Goal: Task Accomplishment & Management: Manage account settings

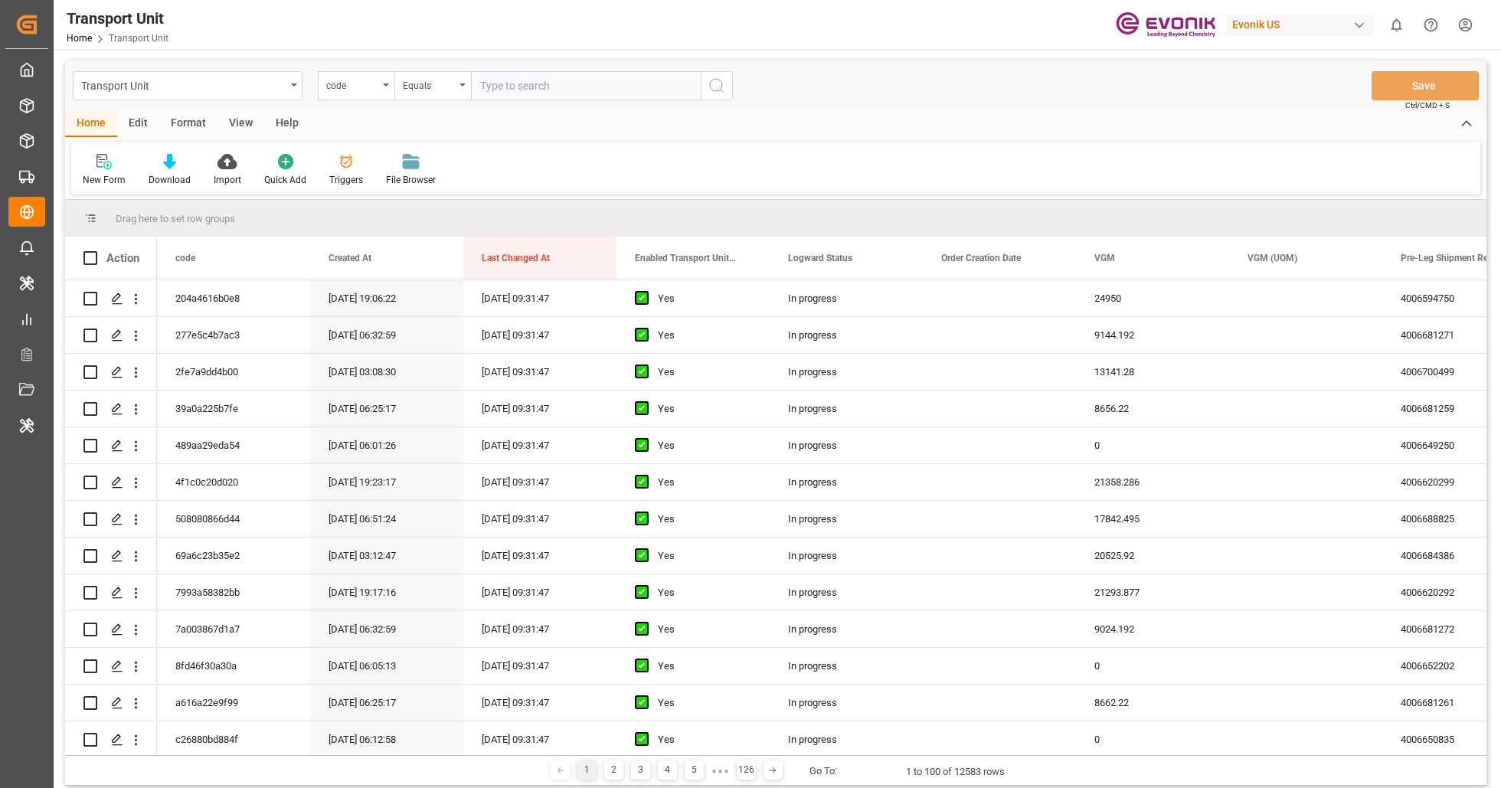
click at [133, 123] on div "Edit" at bounding box center [138, 124] width 42 height 26
click at [268, 168] on icon at bounding box center [260, 161] width 21 height 15
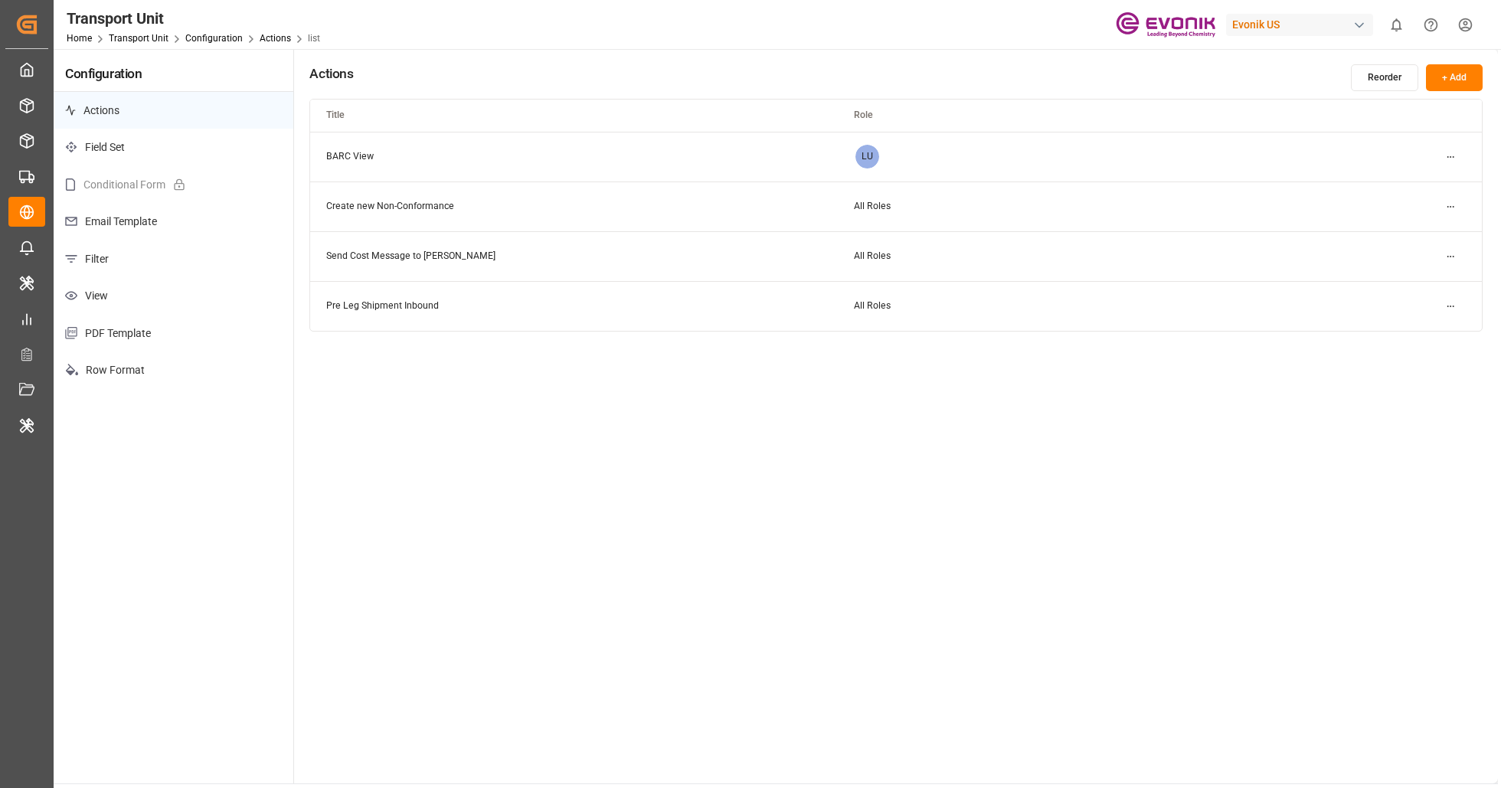
click at [152, 272] on p "Filter" at bounding box center [174, 260] width 240 height 38
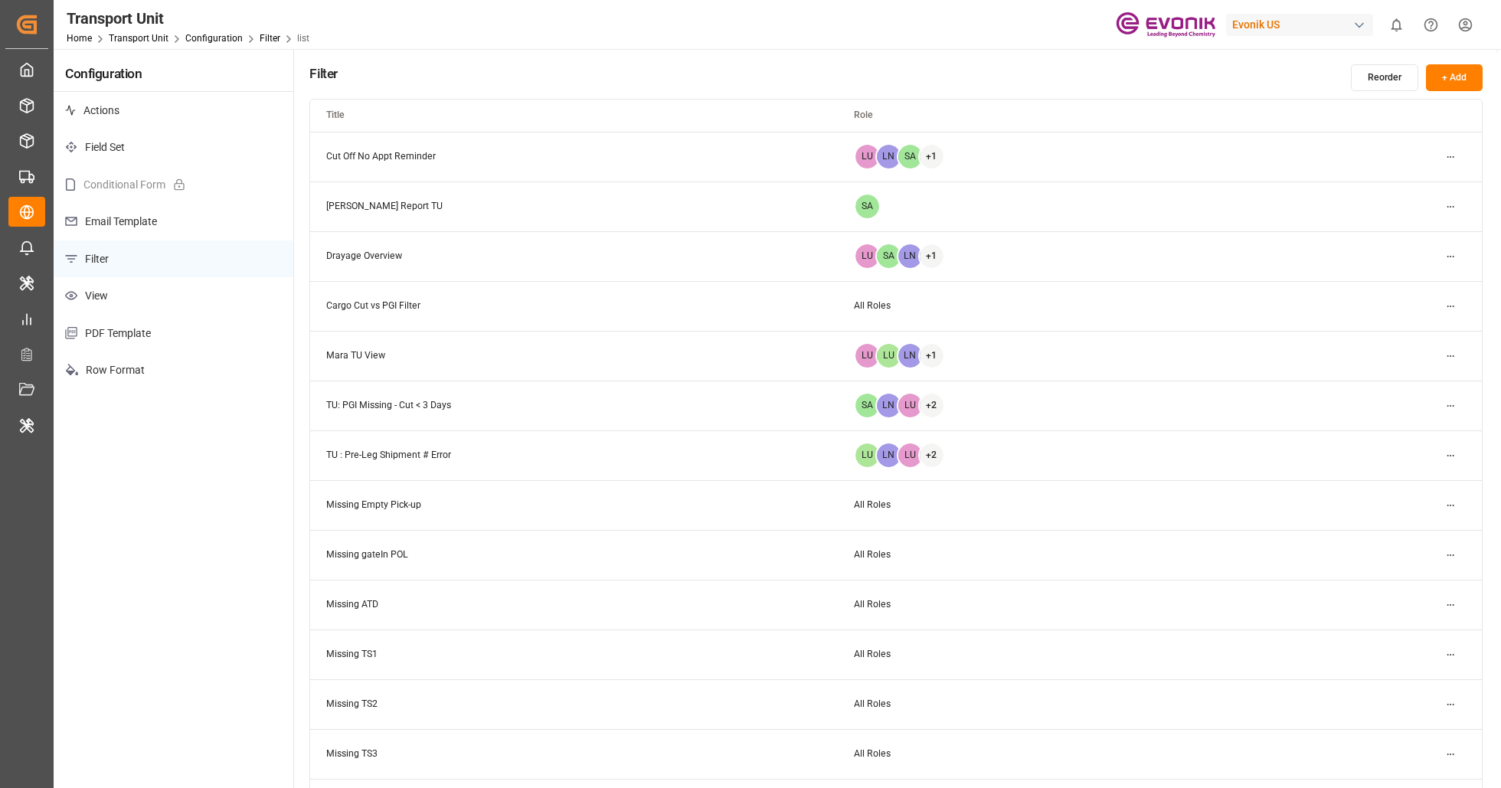
scroll to position [393, 0]
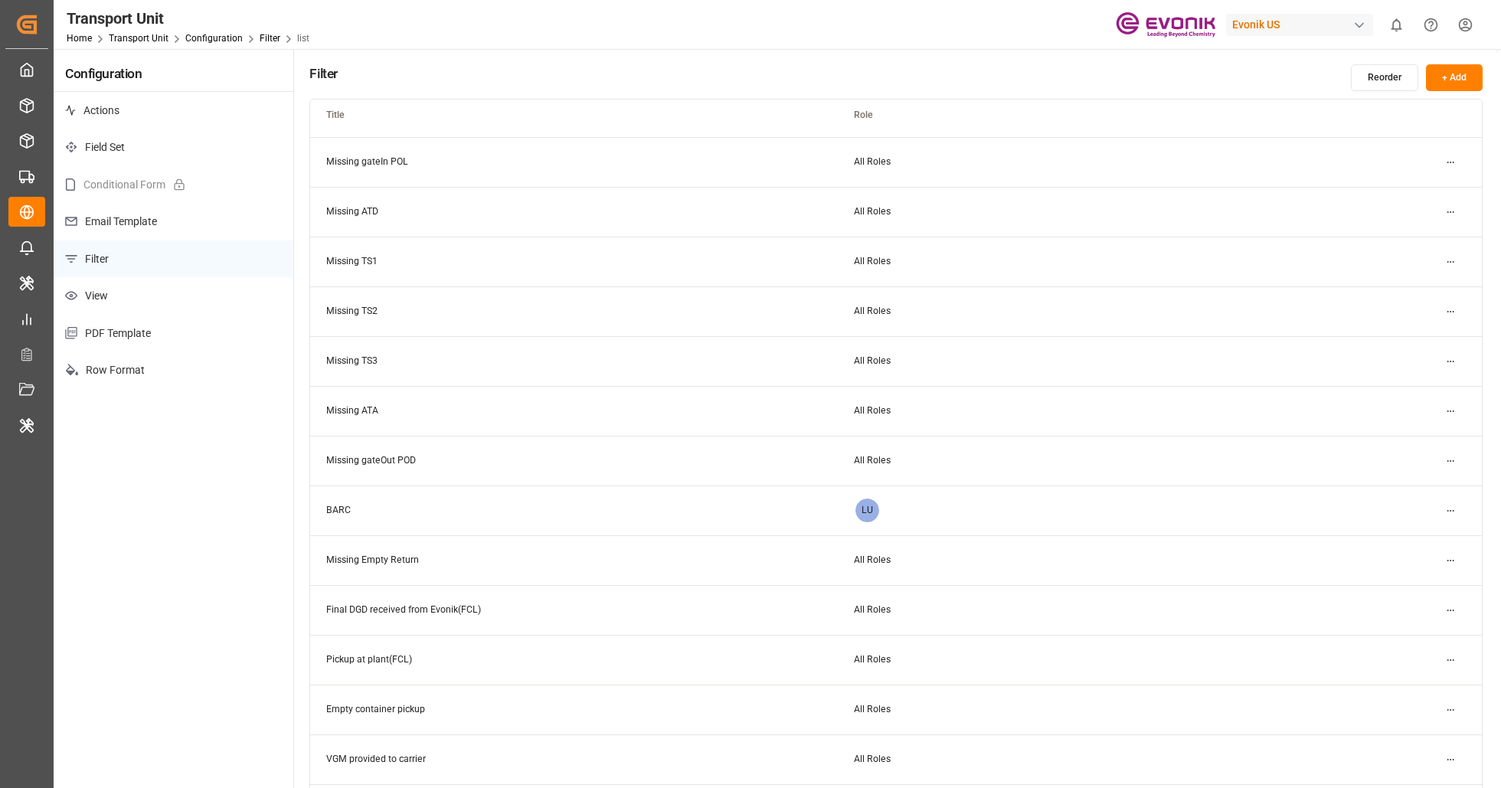
click at [1457, 463] on html "Created by potrace 1.15, written by Peter Selinger 2001-2017 Created by potrace…" at bounding box center [750, 394] width 1501 height 788
click at [1425, 493] on div "Edit" at bounding box center [1423, 490] width 79 height 21
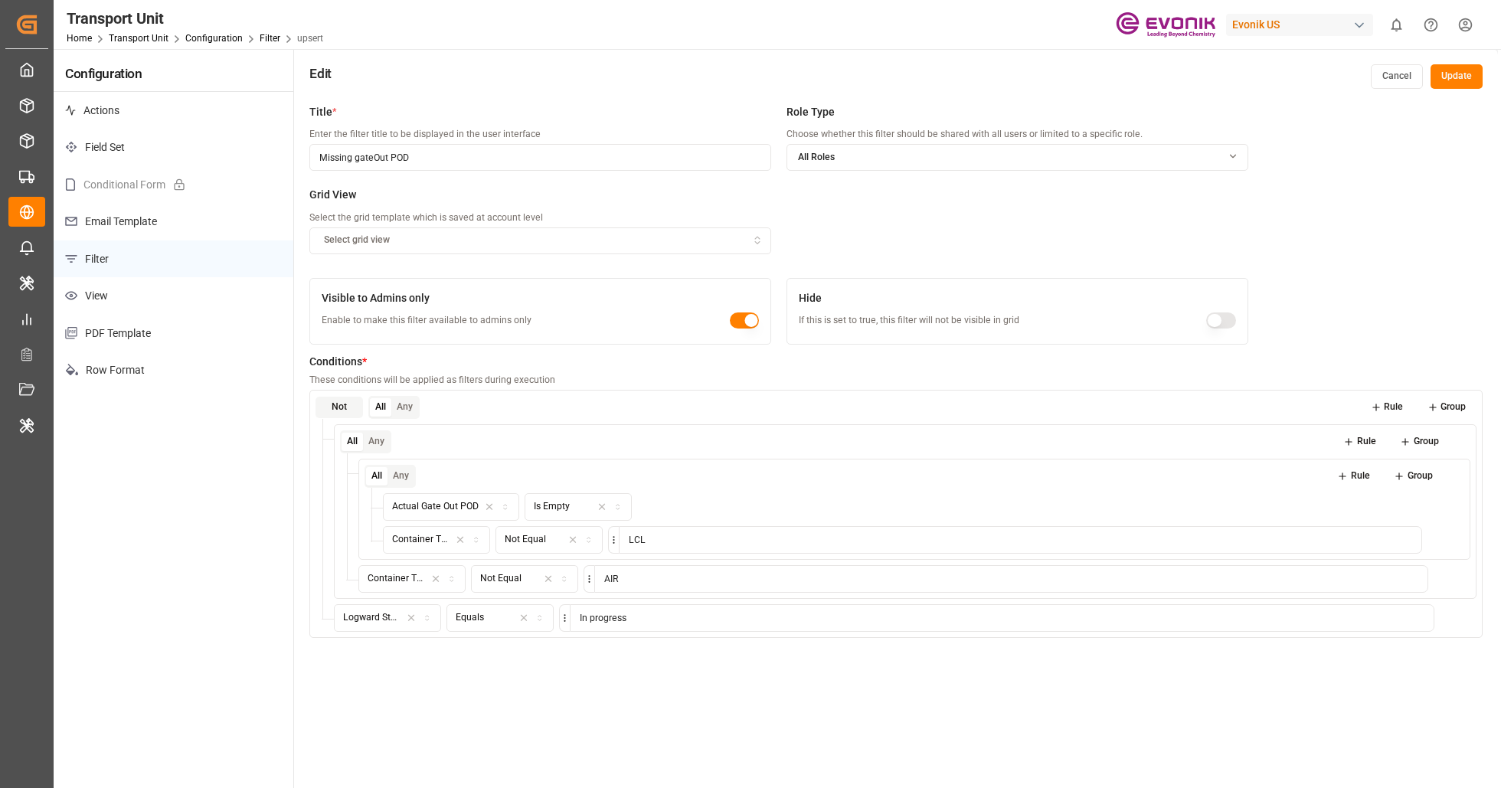
click at [1380, 404] on icon at bounding box center [1376, 407] width 11 height 11
click at [382, 640] on button "Field" at bounding box center [387, 651] width 107 height 28
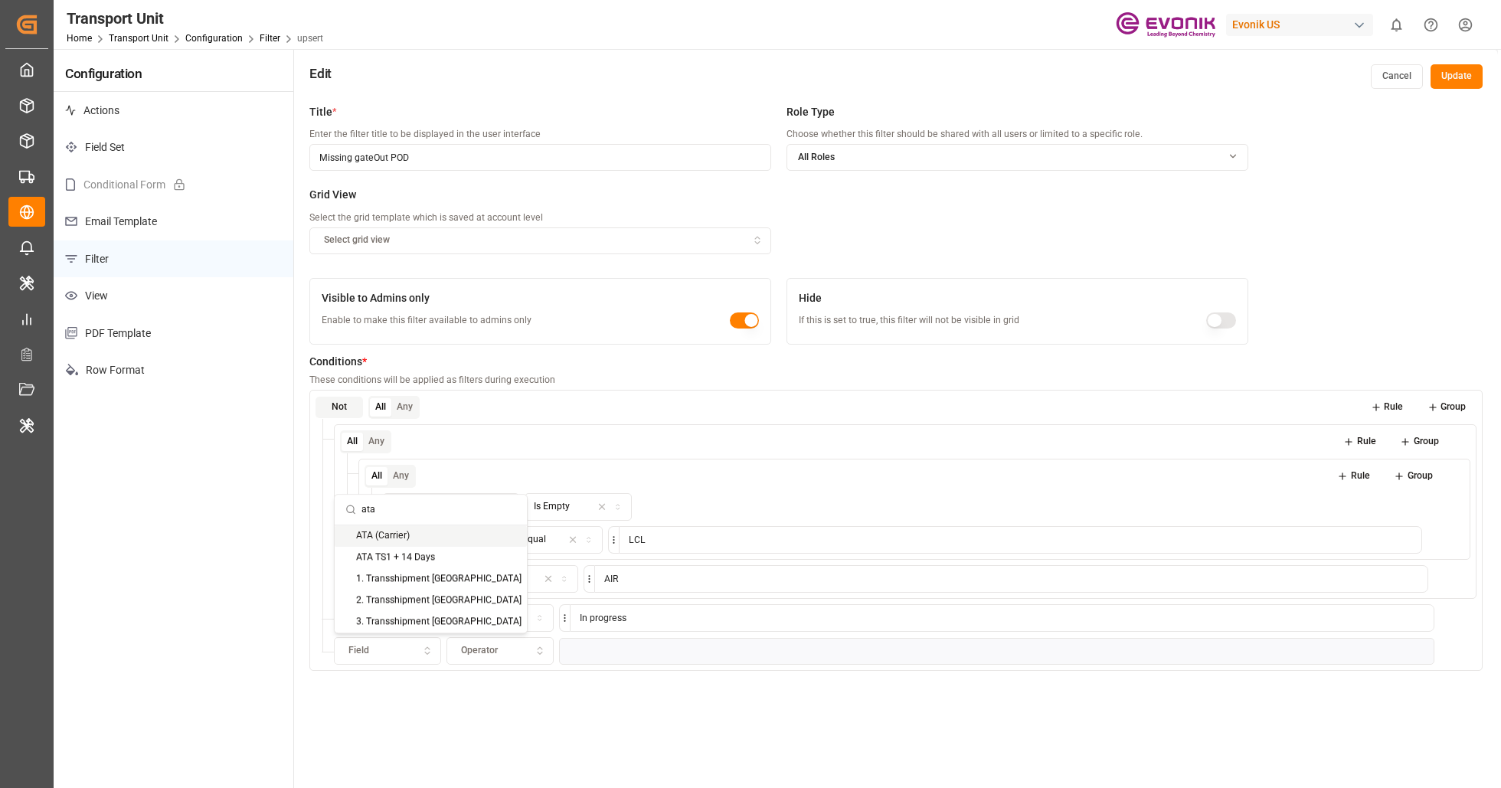
type input "ata"
click at [470, 541] on div "ATA (Carrier)" at bounding box center [431, 535] width 192 height 21
click at [520, 651] on div "Operator" at bounding box center [500, 651] width 100 height 14
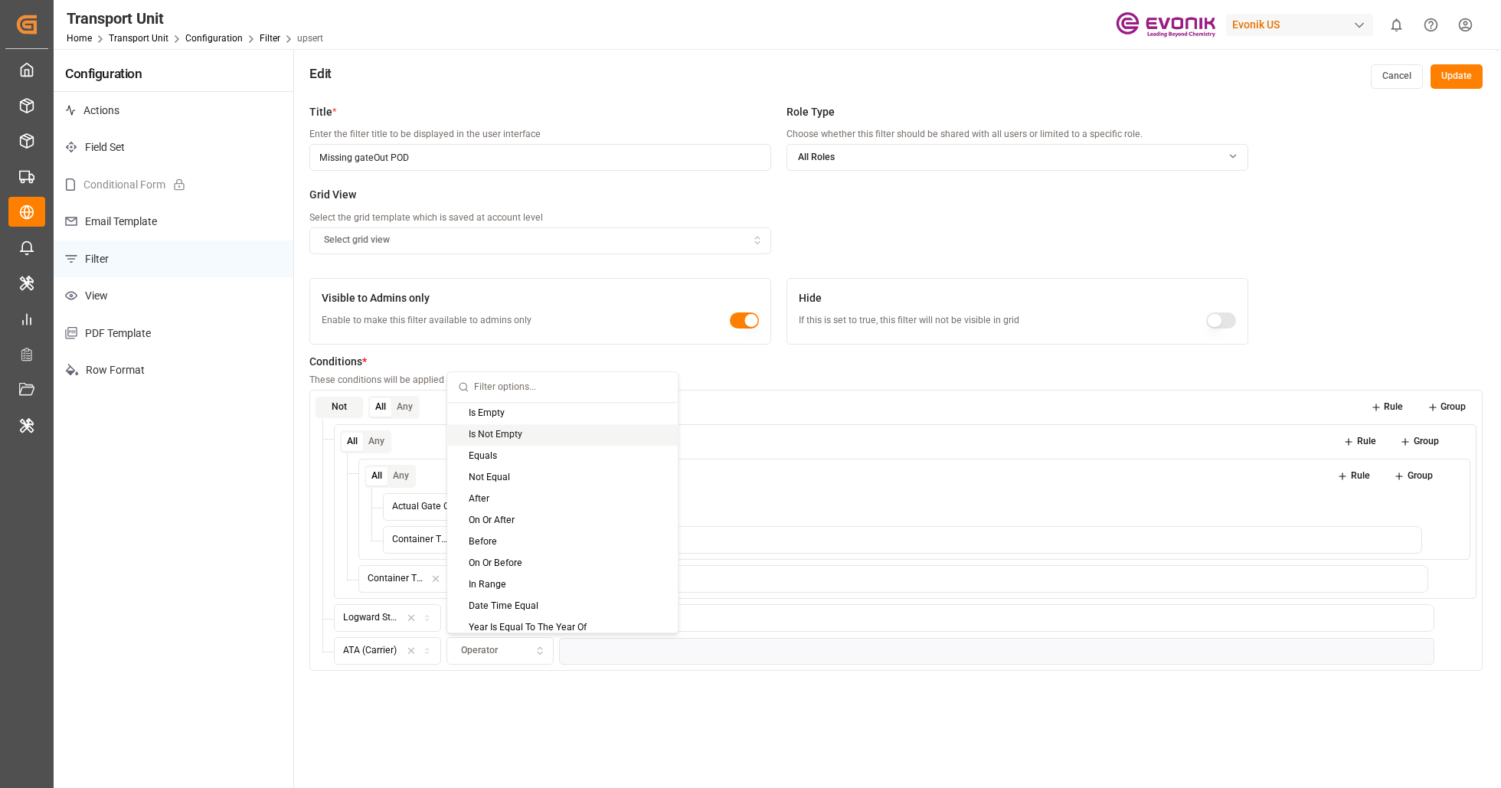
click at [578, 437] on div "Is Not Empty" at bounding box center [562, 434] width 231 height 21
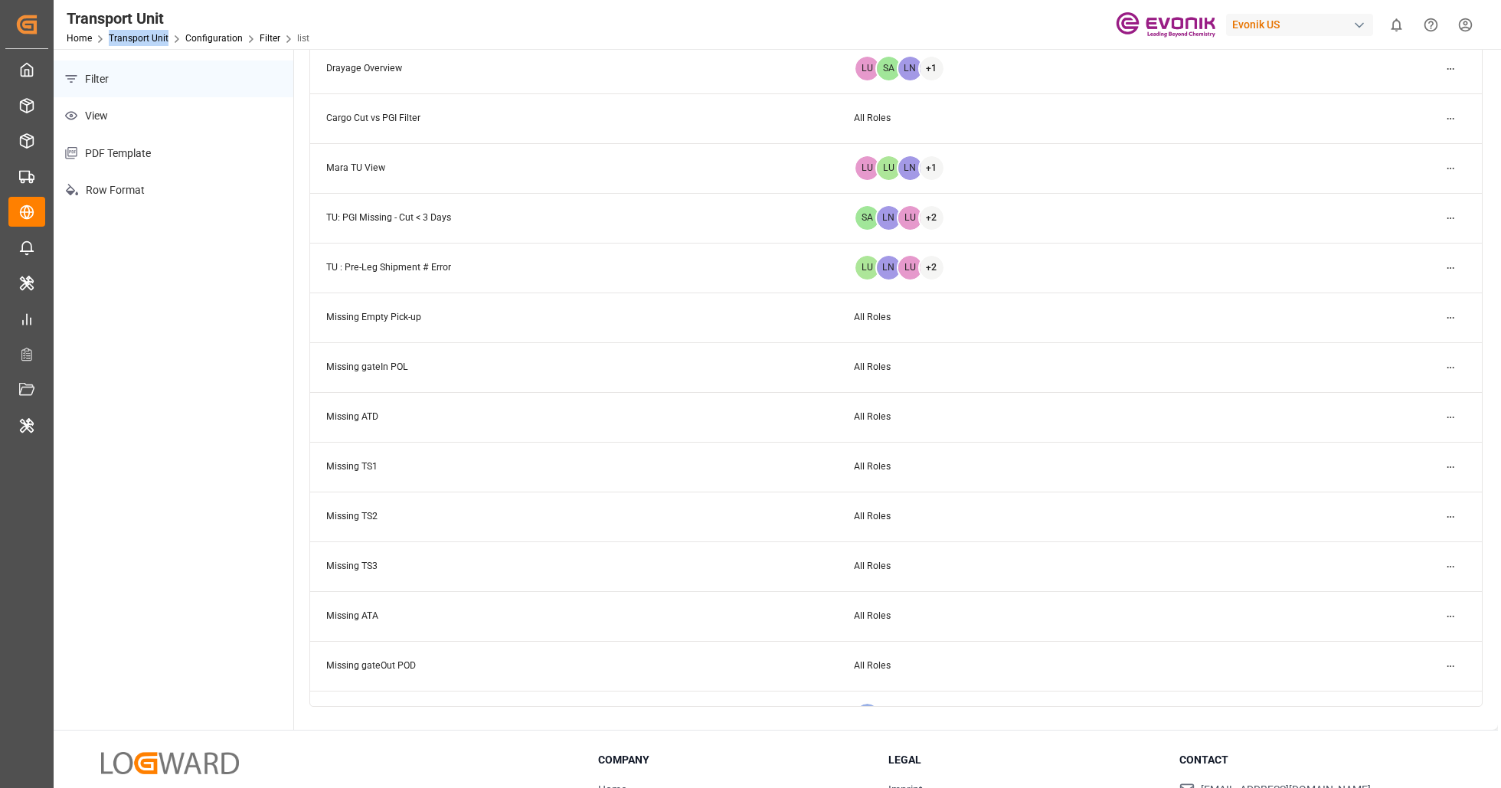
scroll to position [8, 0]
click at [1449, 663] on html "Created by potrace 1.15, written by Peter Selinger 2001-2017 Created by potrace…" at bounding box center [750, 394] width 1501 height 788
click at [1416, 684] on div "Edit Duplicate Delete" at bounding box center [1424, 718] width 86 height 72
click at [1415, 689] on div "Edit" at bounding box center [1423, 696] width 79 height 21
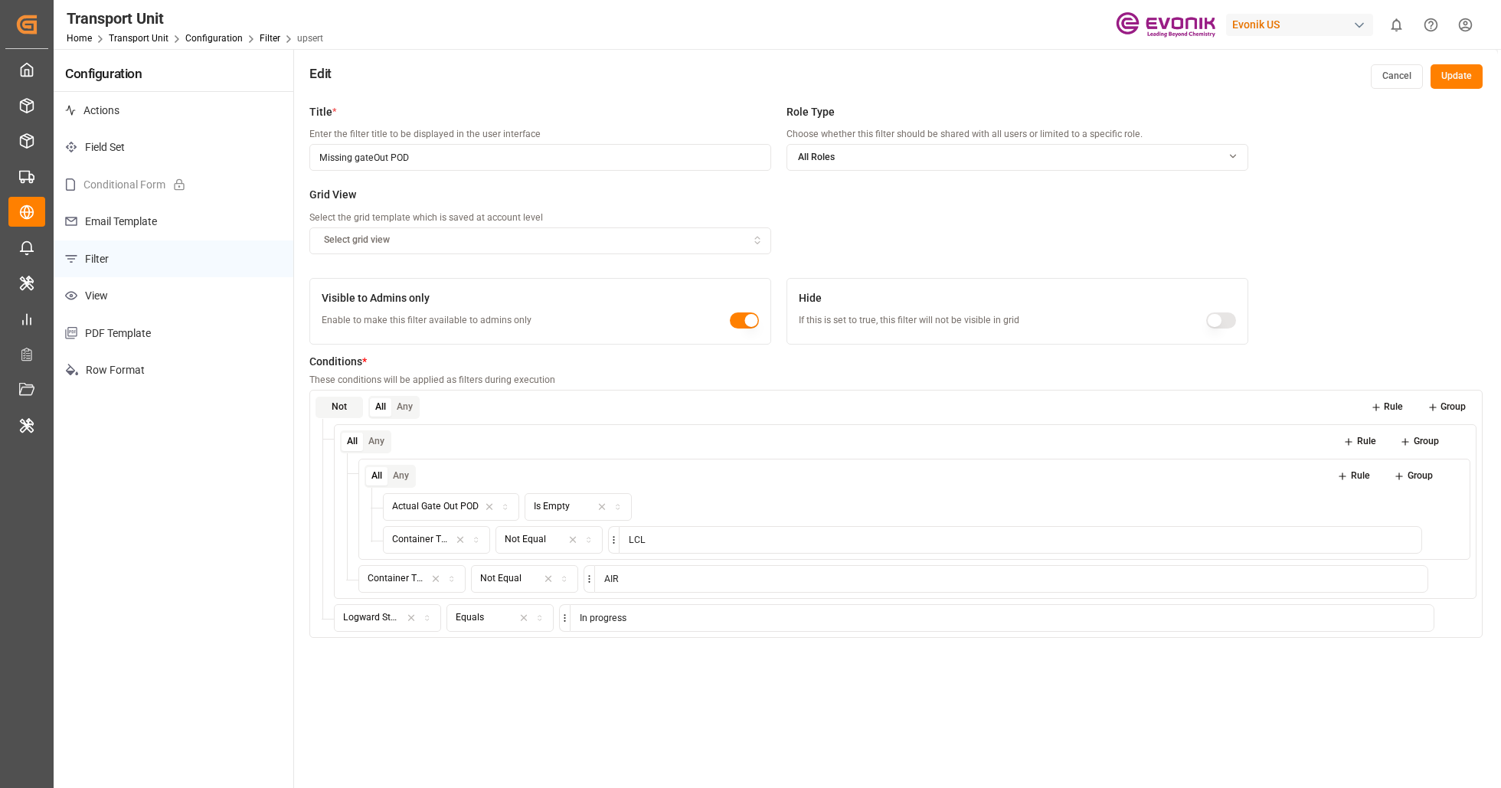
click at [1382, 404] on button "Rule" at bounding box center [1387, 407] width 54 height 21
click at [374, 646] on div "Field" at bounding box center [388, 651] width 100 height 14
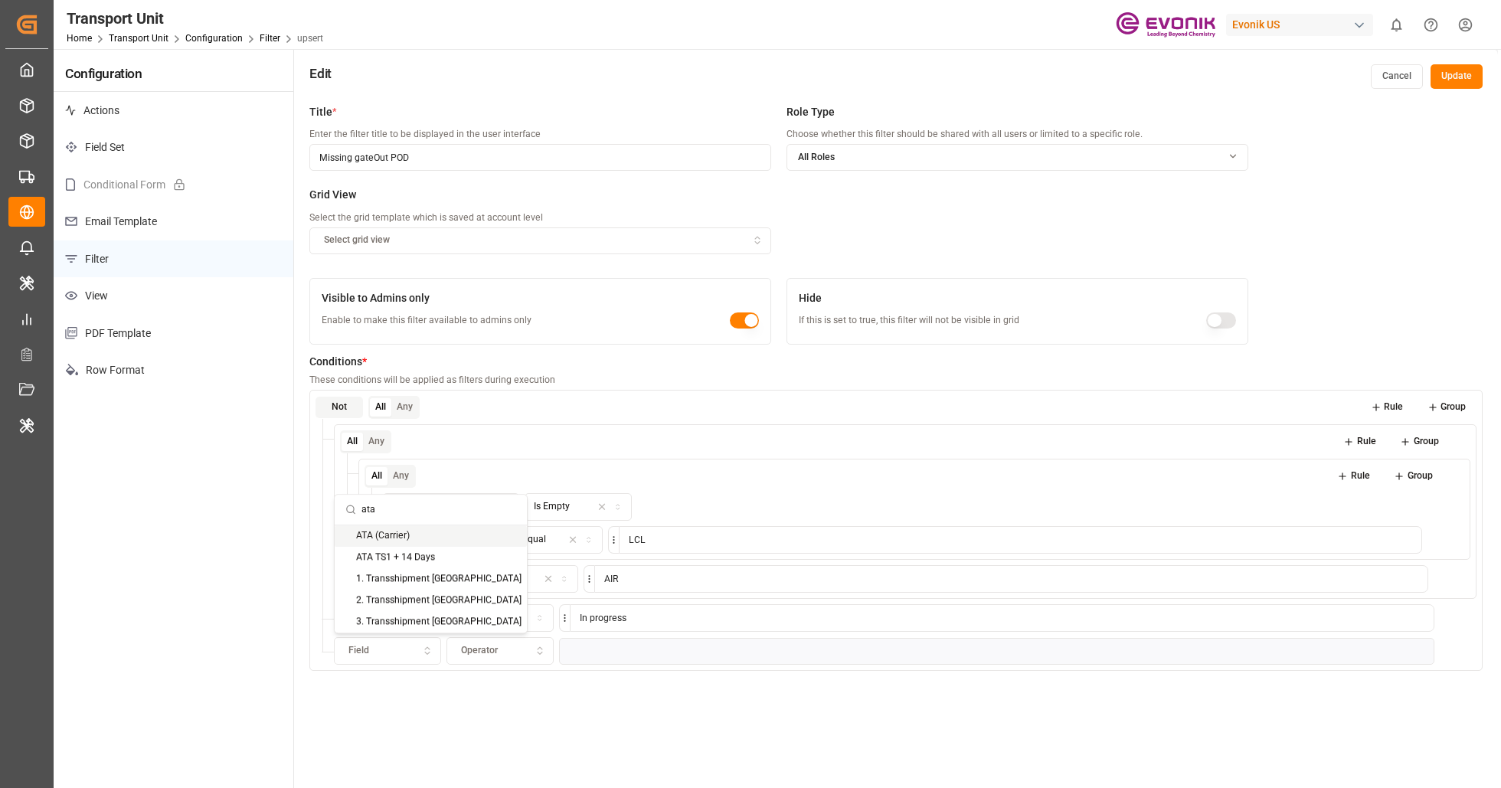
type input "ata"
click at [460, 541] on div "ATA (Carrier)" at bounding box center [431, 535] width 192 height 21
click at [504, 648] on div "Operator" at bounding box center [500, 651] width 100 height 14
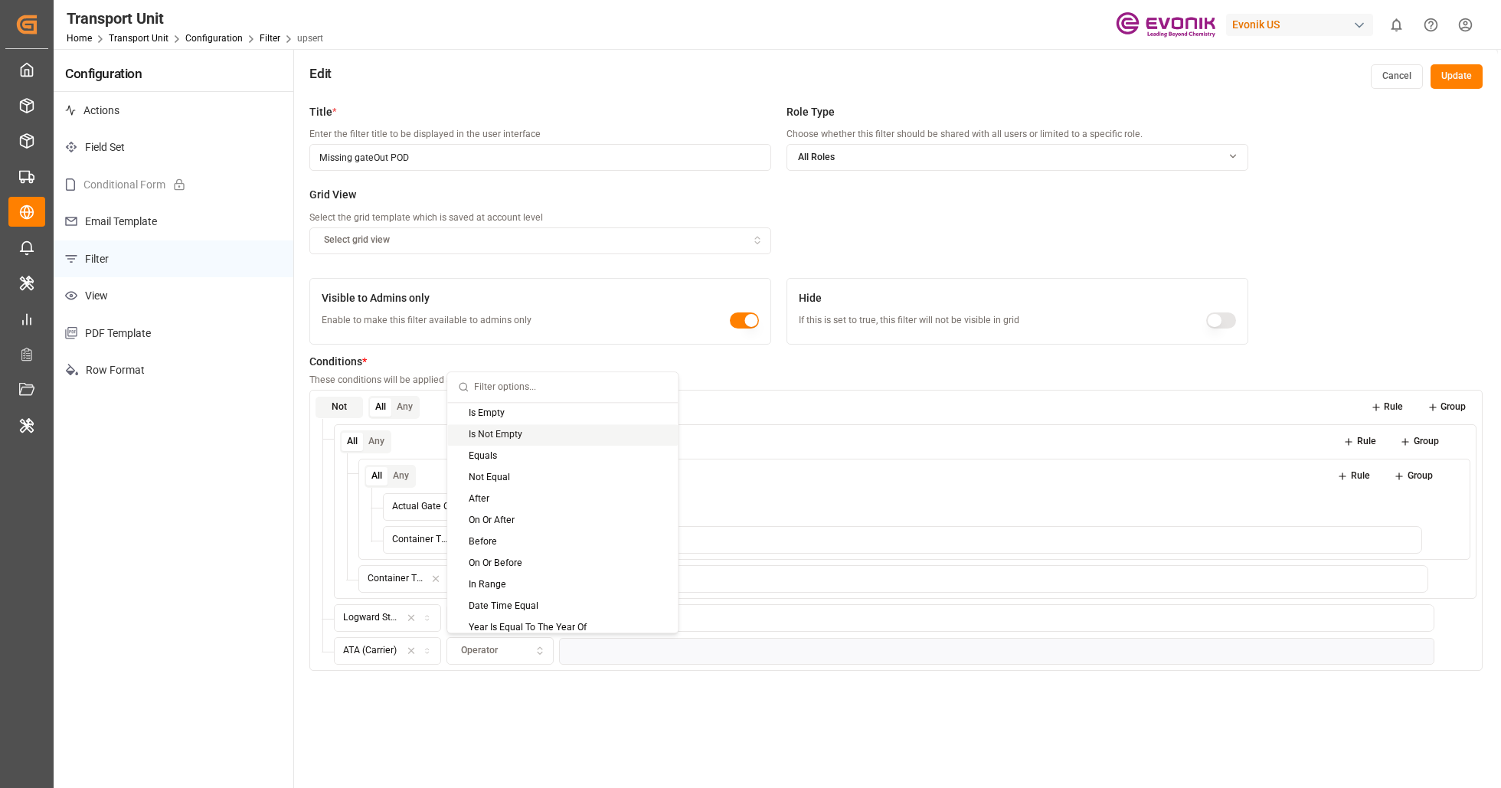
click at [555, 433] on div "Is Not Empty" at bounding box center [562, 434] width 231 height 21
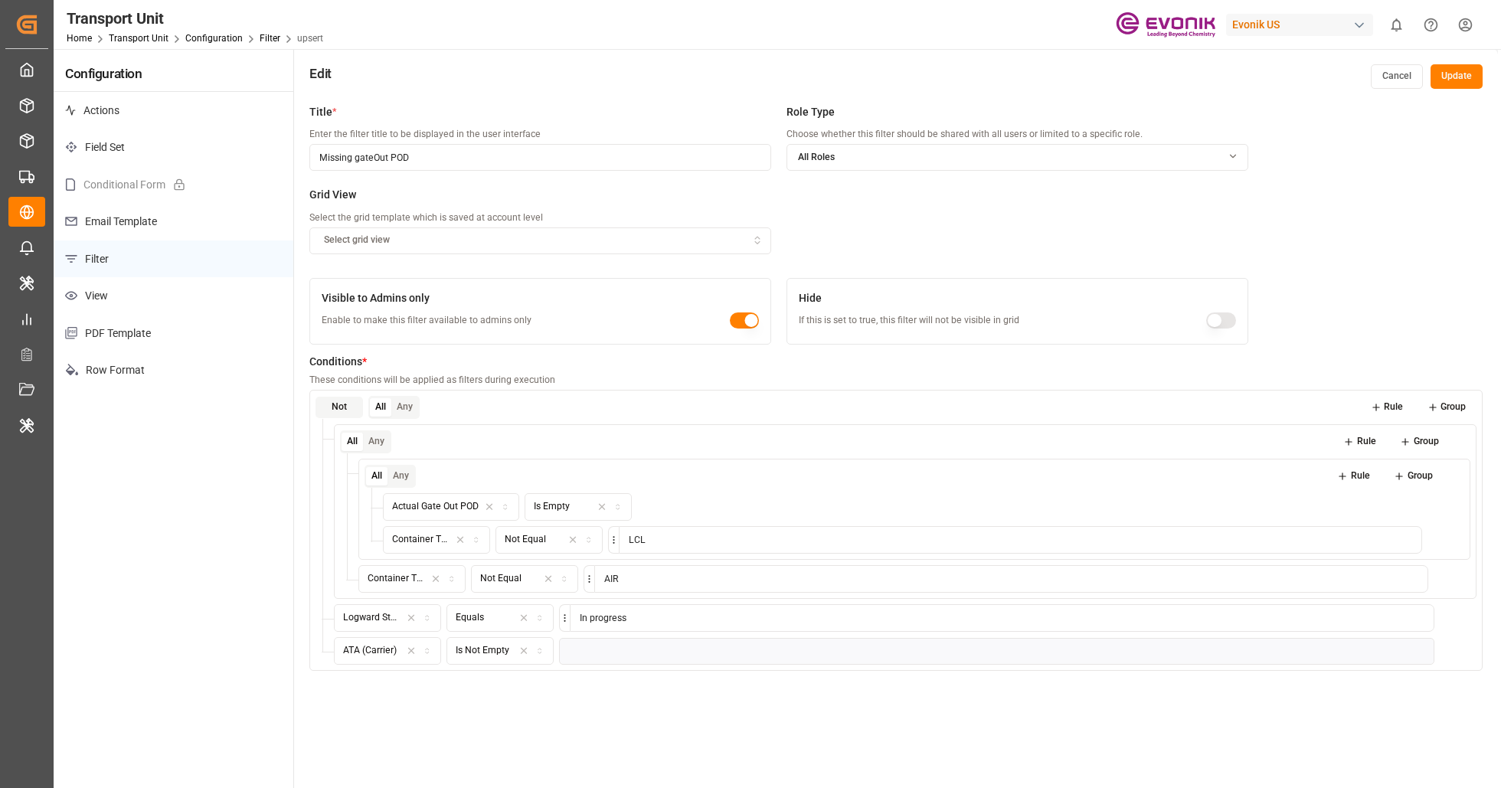
click at [1459, 77] on button "Update" at bounding box center [1457, 76] width 52 height 25
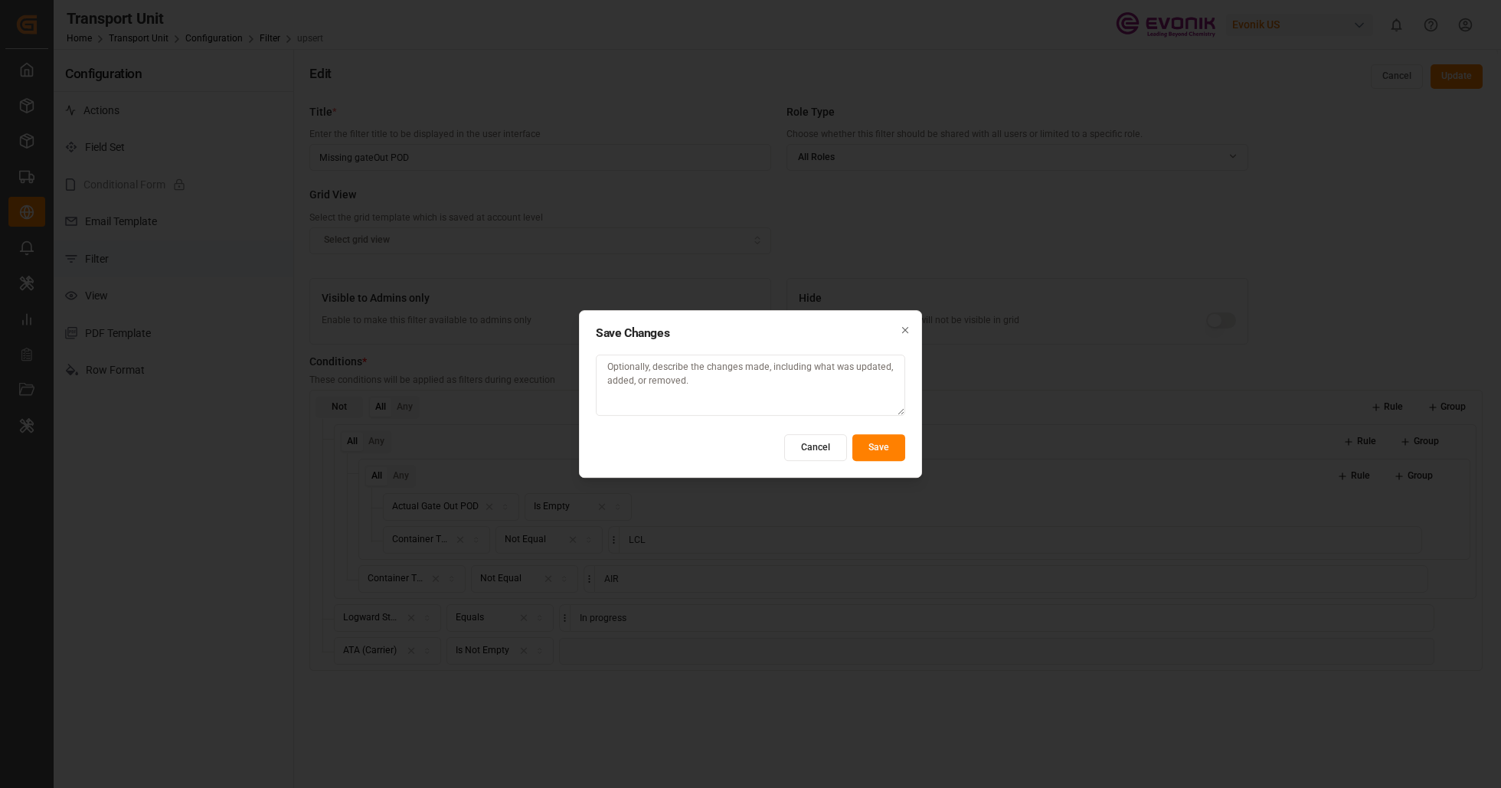
click at [885, 454] on button "Save" at bounding box center [879, 447] width 53 height 27
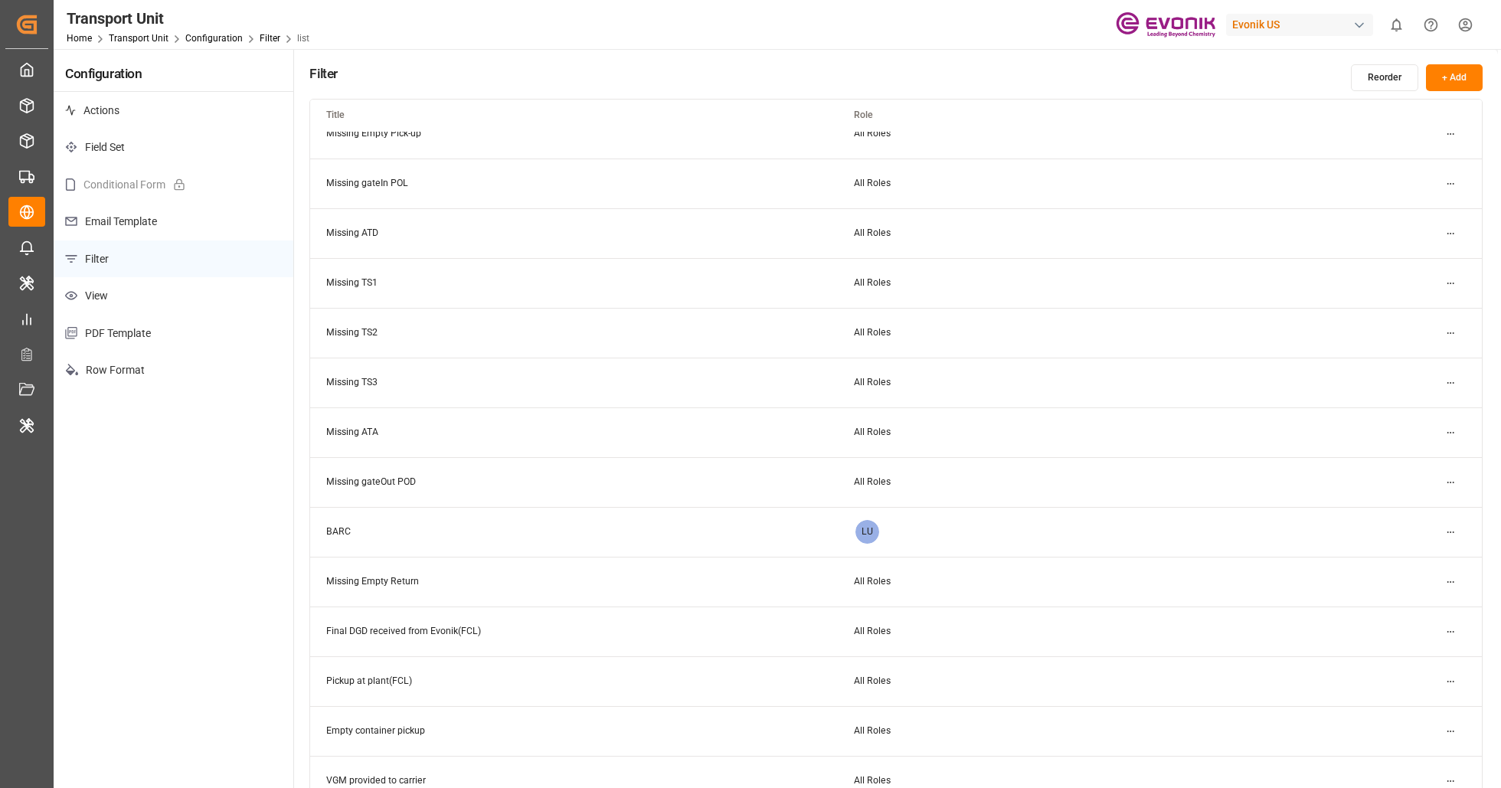
scroll to position [372, 0]
click at [1453, 482] on html "Created by potrace 1.15, written by Peter Selinger 2001-2017 Created by potrace…" at bounding box center [750, 394] width 1501 height 788
click at [1404, 509] on small "Edit" at bounding box center [1398, 512] width 16 height 9
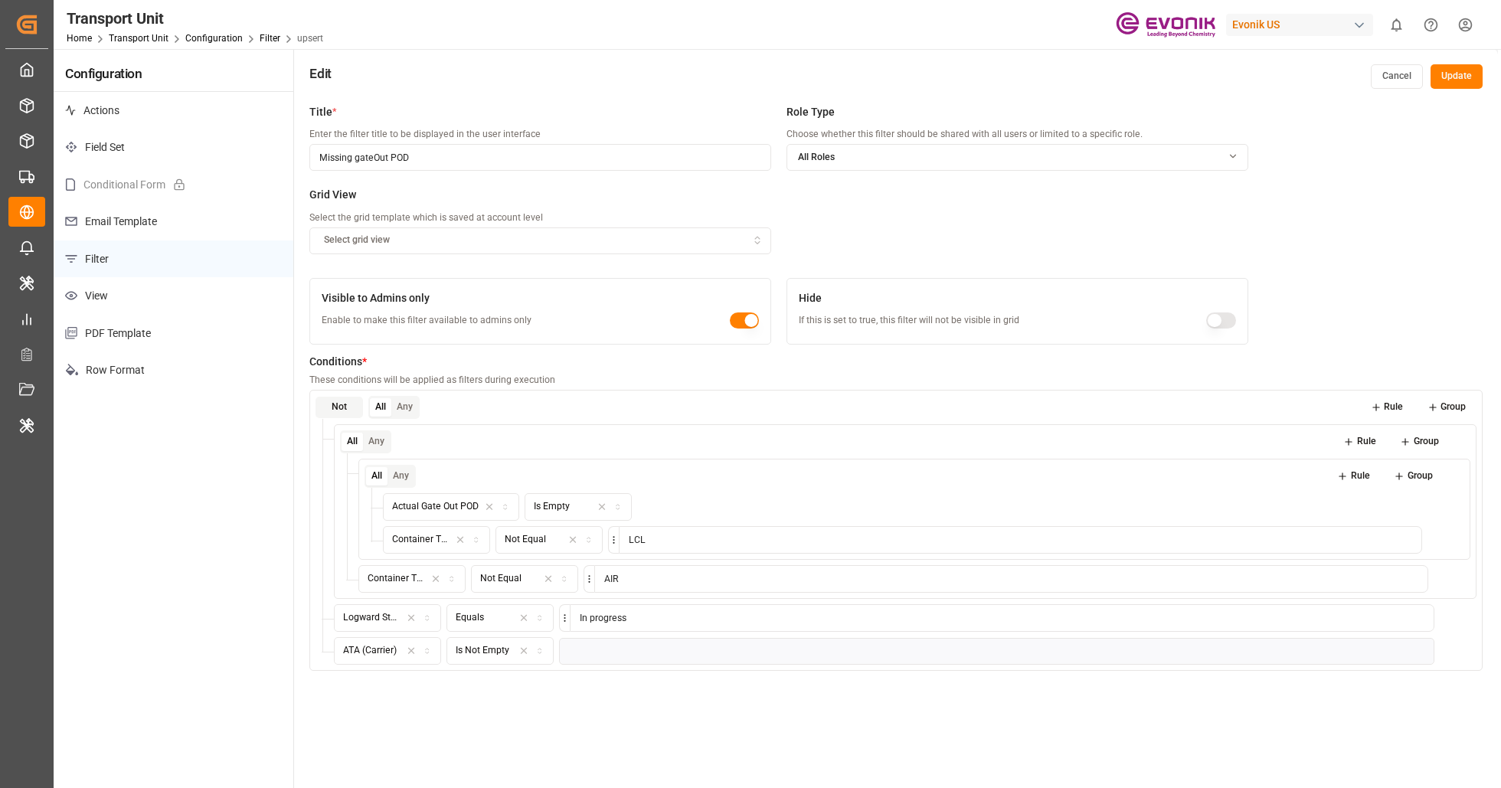
click at [410, 649] on icon "button" at bounding box center [411, 651] width 11 height 14
click at [409, 649] on div "Field" at bounding box center [388, 651] width 100 height 14
type input "booki"
click at [463, 700] on div "Booking Number" at bounding box center [431, 708] width 192 height 21
click at [504, 650] on div "Operator" at bounding box center [500, 651] width 100 height 14
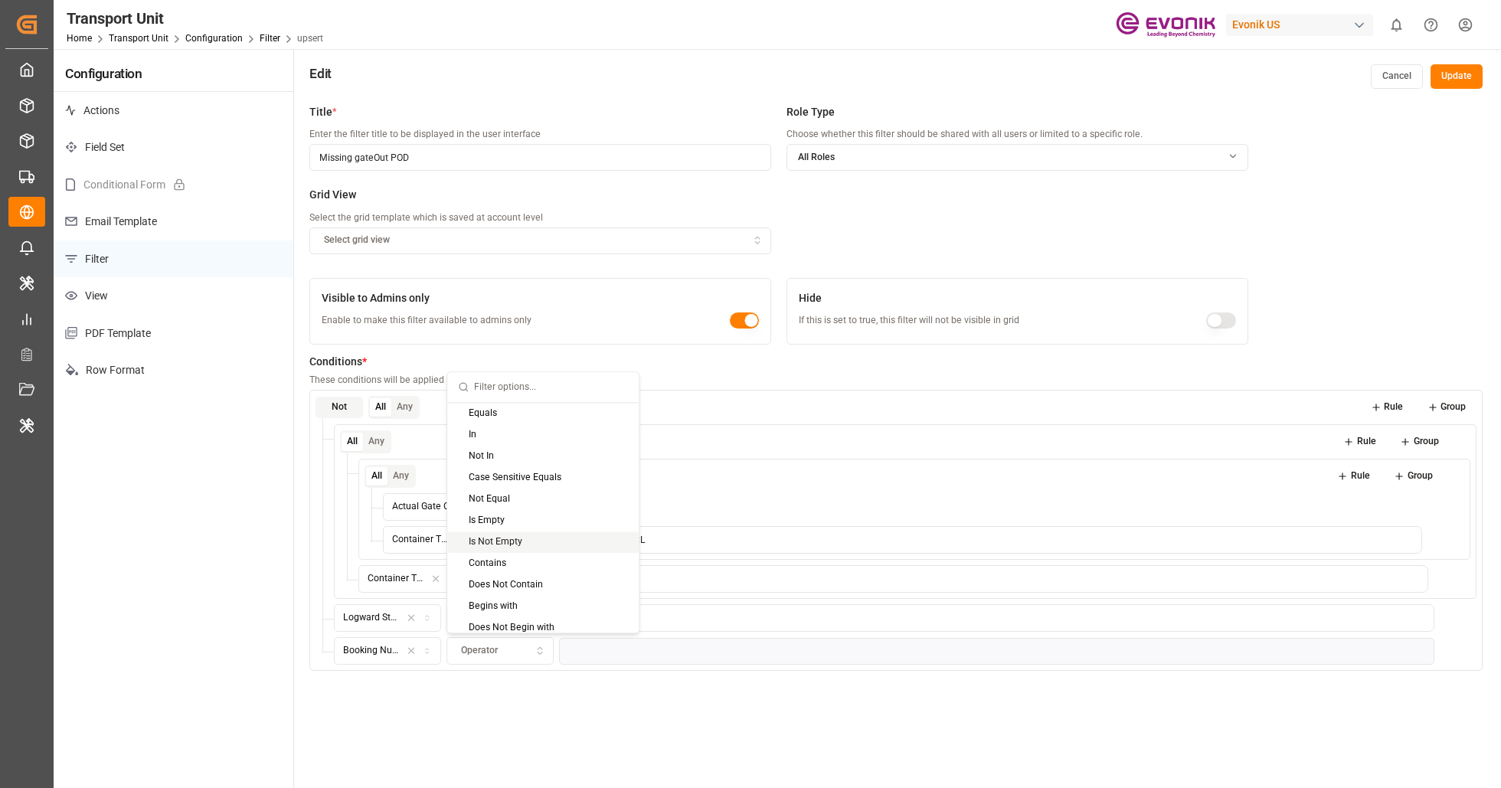
click at [561, 538] on div "Is Not Empty" at bounding box center [543, 542] width 192 height 21
click at [1397, 402] on button "Rule" at bounding box center [1387, 407] width 54 height 21
click at [384, 677] on div "Field" at bounding box center [388, 684] width 100 height 14
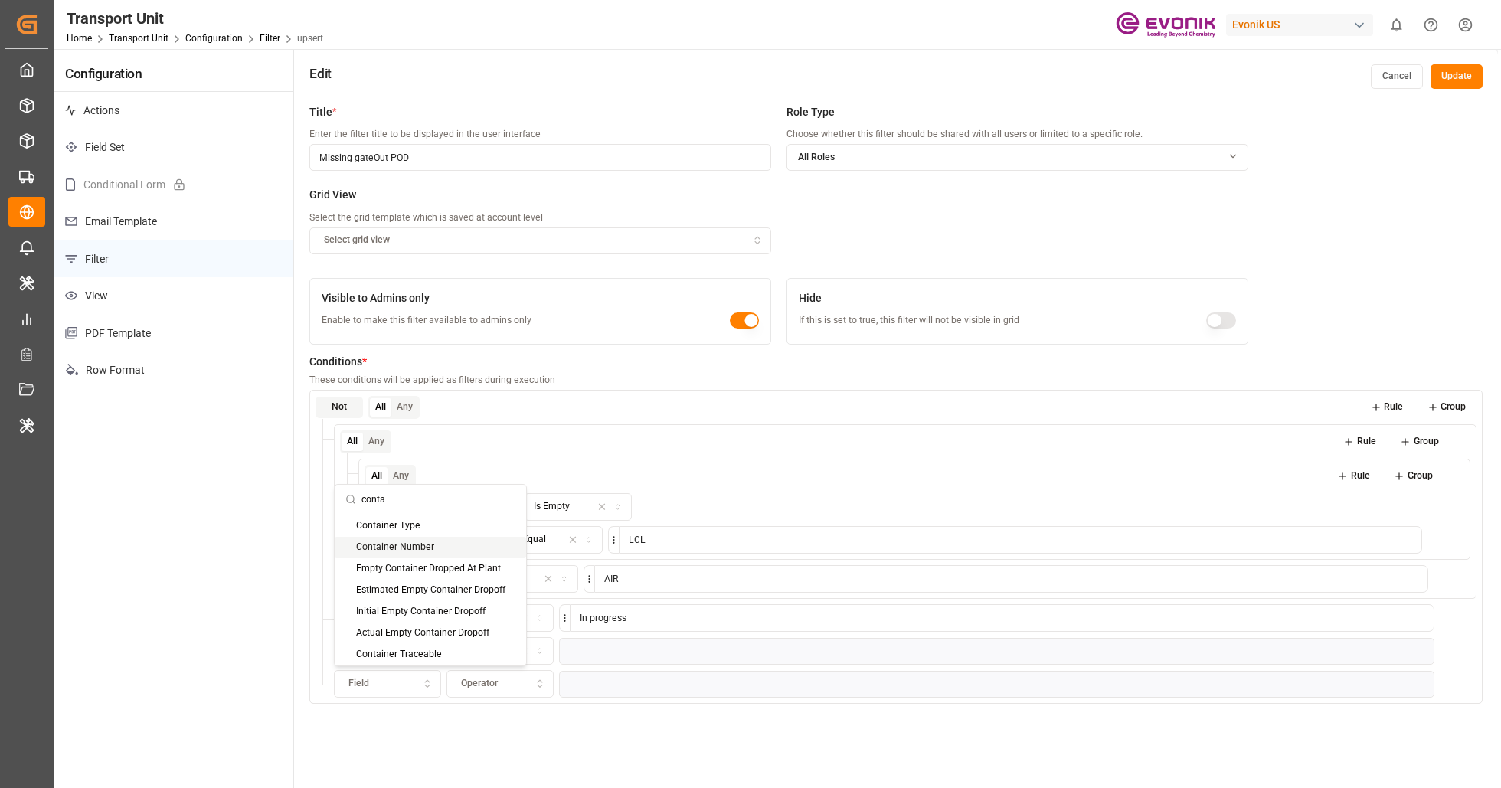
type input "conta"
click at [447, 551] on div "Container Number" at bounding box center [431, 547] width 192 height 21
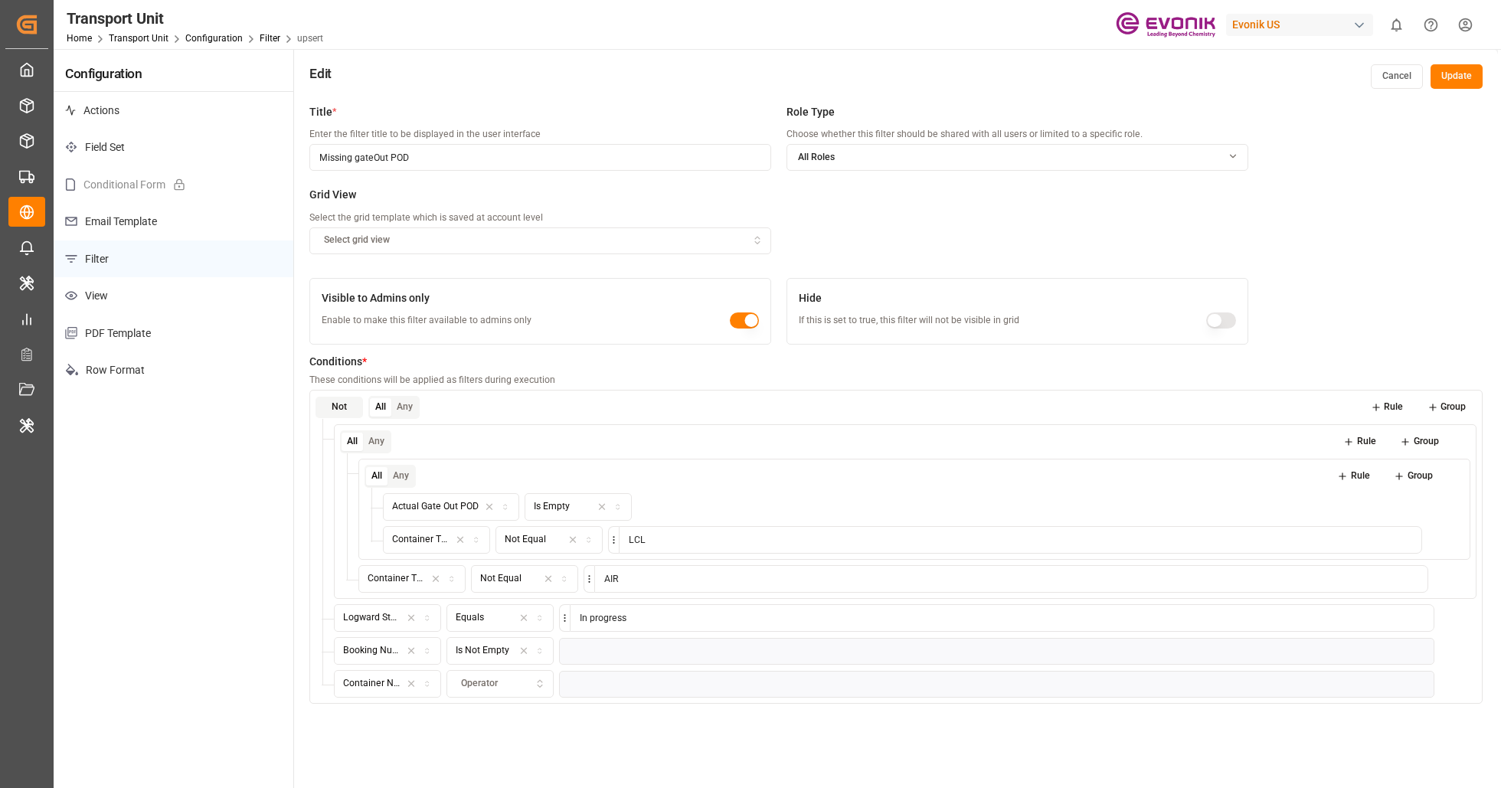
click at [499, 679] on div "Operator" at bounding box center [500, 684] width 100 height 14
click at [535, 575] on div "Is Not Empty" at bounding box center [543, 575] width 192 height 21
click at [1459, 77] on button "Update" at bounding box center [1457, 76] width 52 height 25
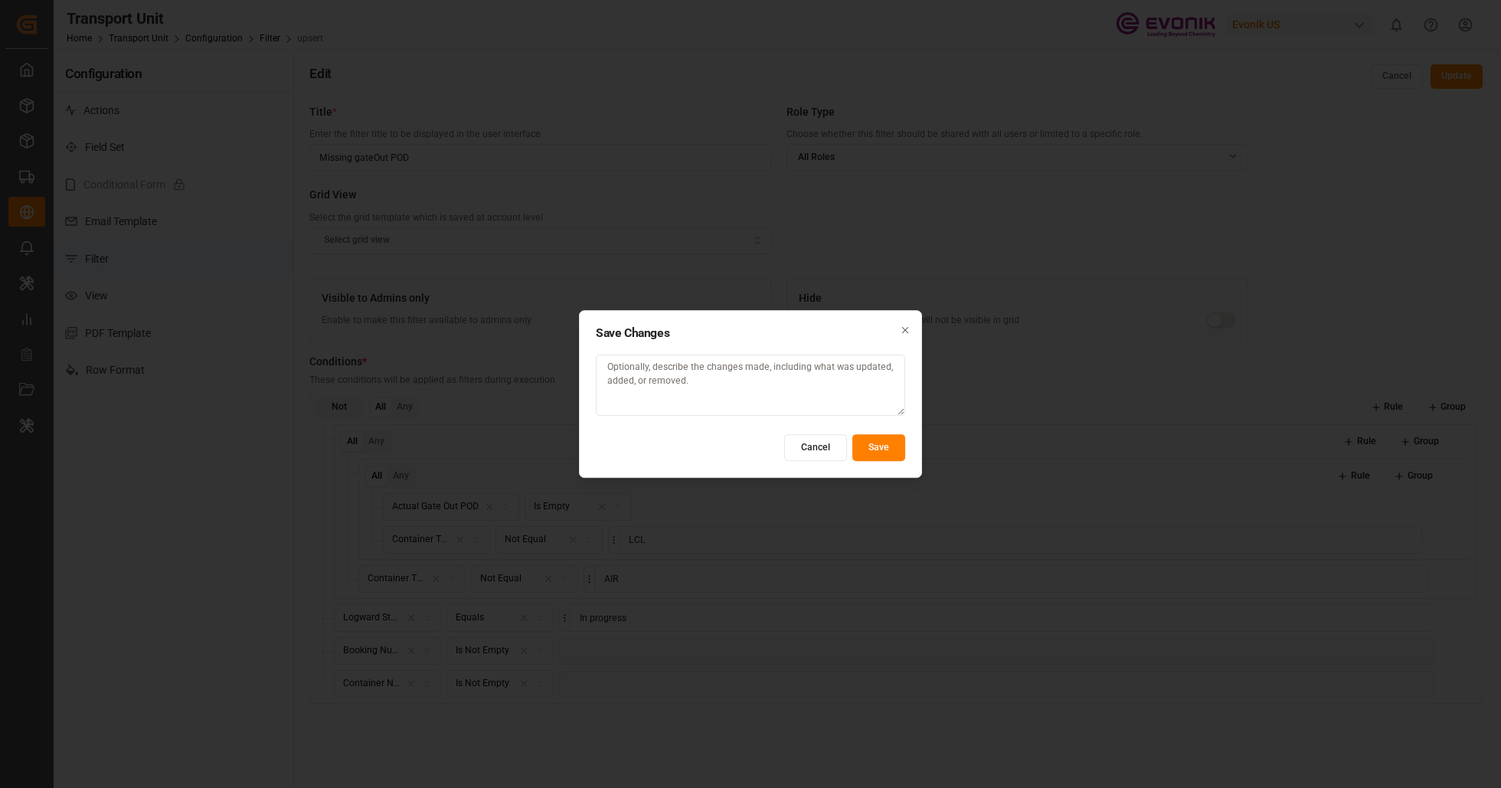
click at [888, 450] on button "Save" at bounding box center [879, 447] width 53 height 27
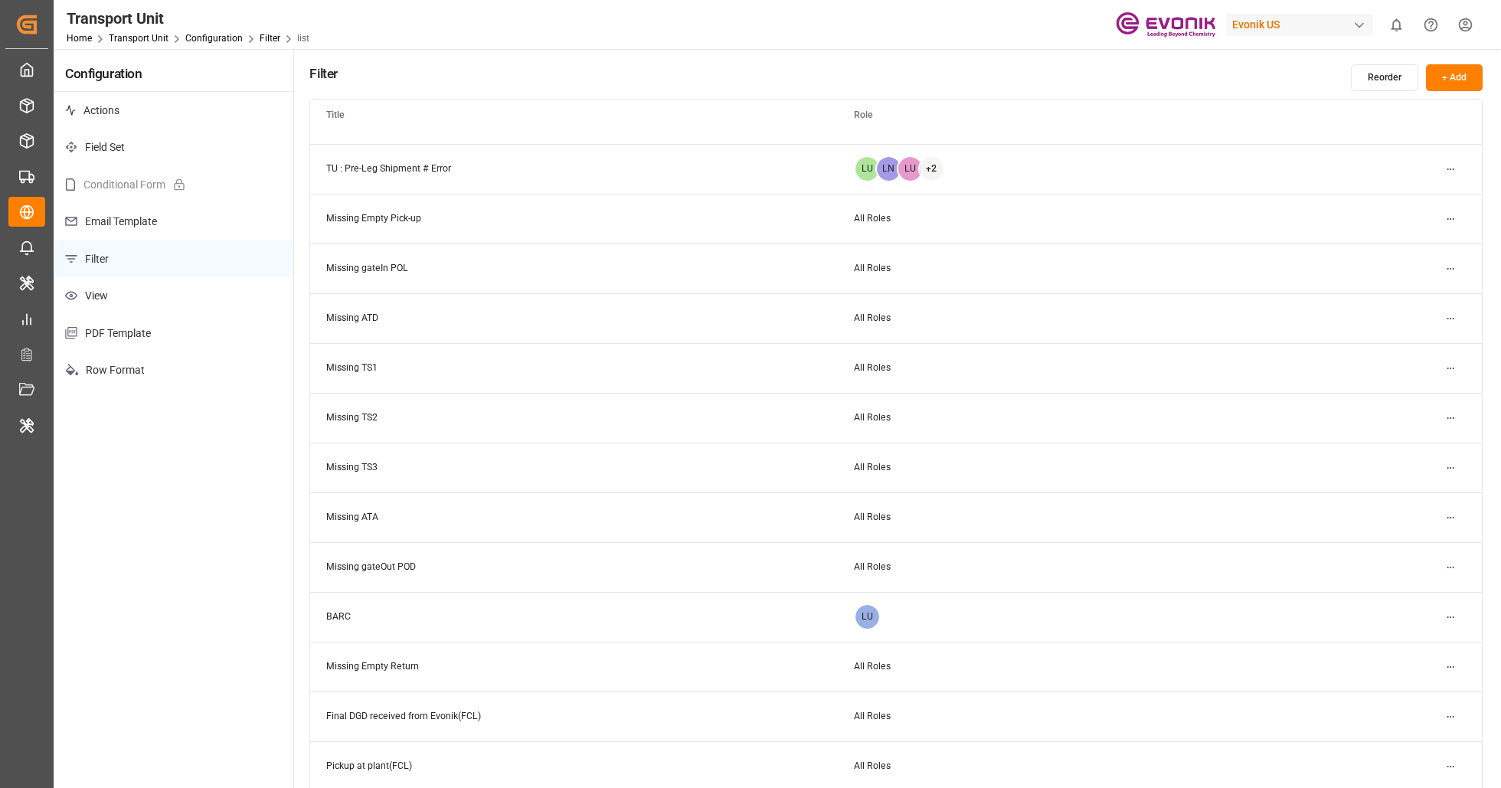
scroll to position [319, 0]
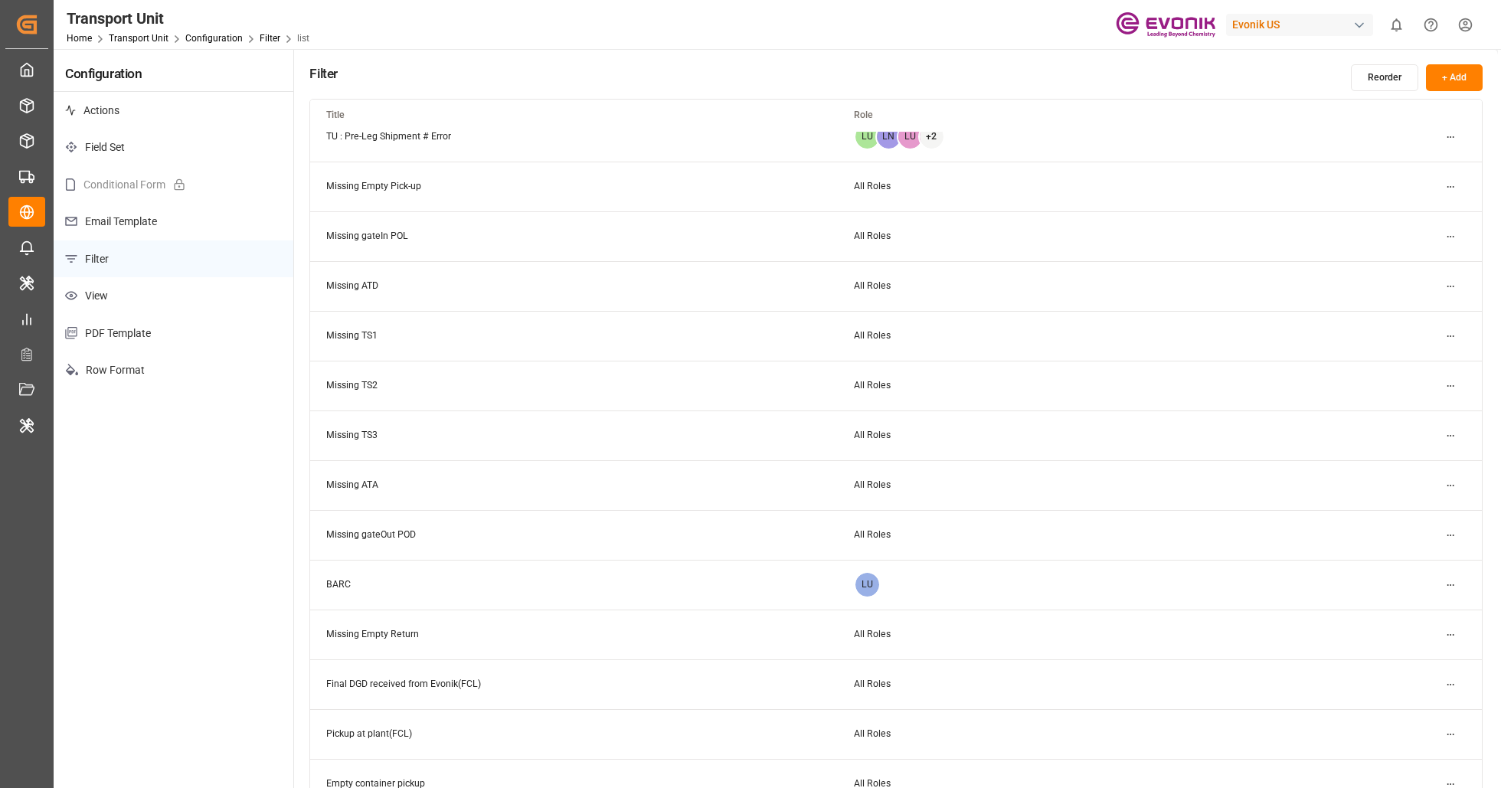
click at [1450, 639] on html "Created by potrace 1.15, written by Peter Selinger 2001-2017 Created by potrace…" at bounding box center [750, 394] width 1501 height 788
click at [1432, 666] on div "Edit" at bounding box center [1423, 664] width 79 height 21
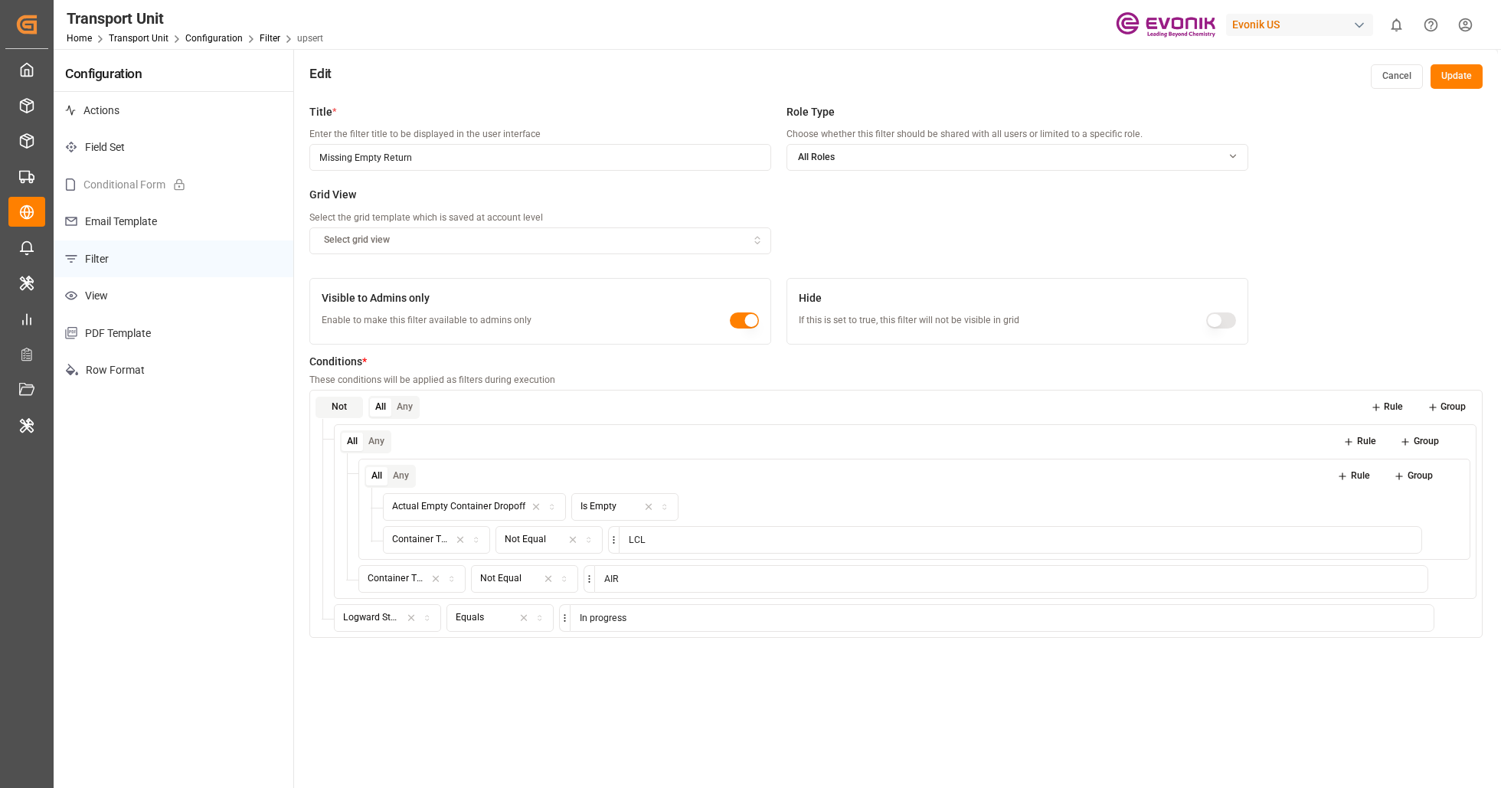
click at [1385, 403] on button "Rule" at bounding box center [1387, 407] width 54 height 21
click at [398, 647] on div "Field" at bounding box center [388, 651] width 100 height 14
type input "booki"
click at [487, 710] on div "Booking Number" at bounding box center [431, 708] width 192 height 21
click at [507, 659] on button "Operator" at bounding box center [500, 651] width 107 height 28
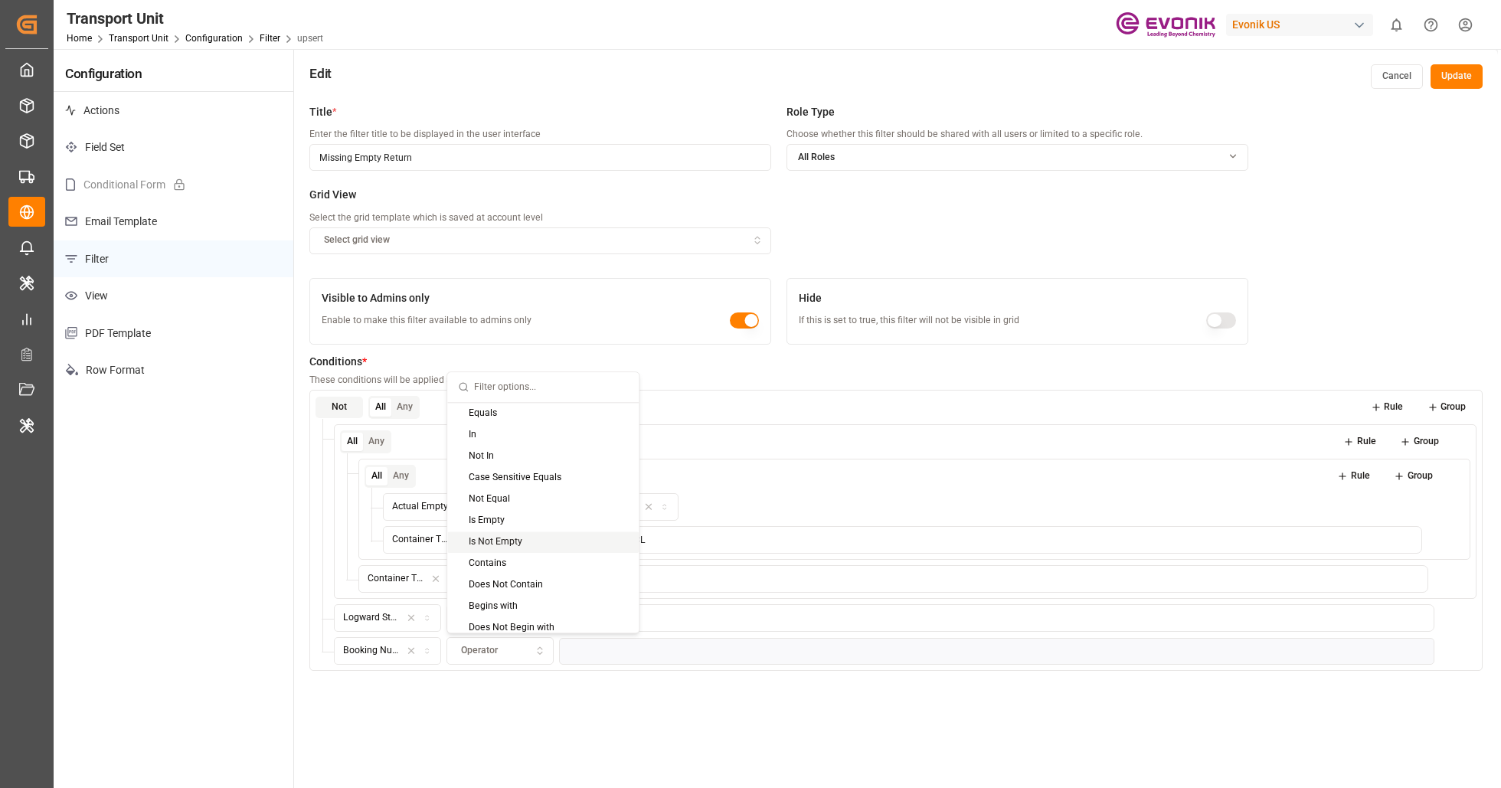
click at [568, 539] on div "Is Not Empty" at bounding box center [543, 542] width 192 height 21
click at [1396, 398] on button "Rule" at bounding box center [1387, 407] width 54 height 21
click at [421, 679] on div "Field" at bounding box center [388, 684] width 100 height 14
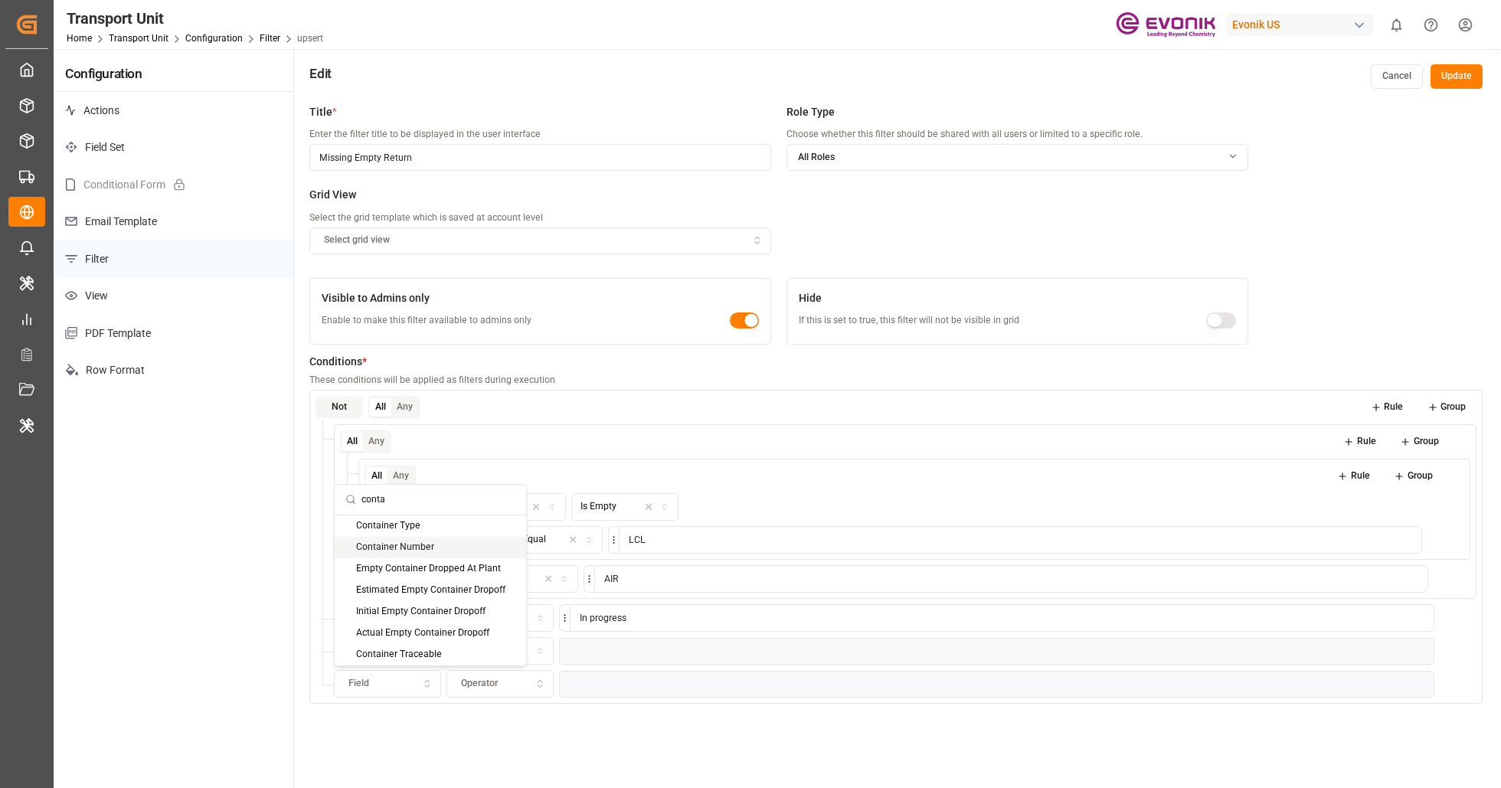
type input "conta"
click at [435, 537] on div "Container Number" at bounding box center [431, 547] width 192 height 21
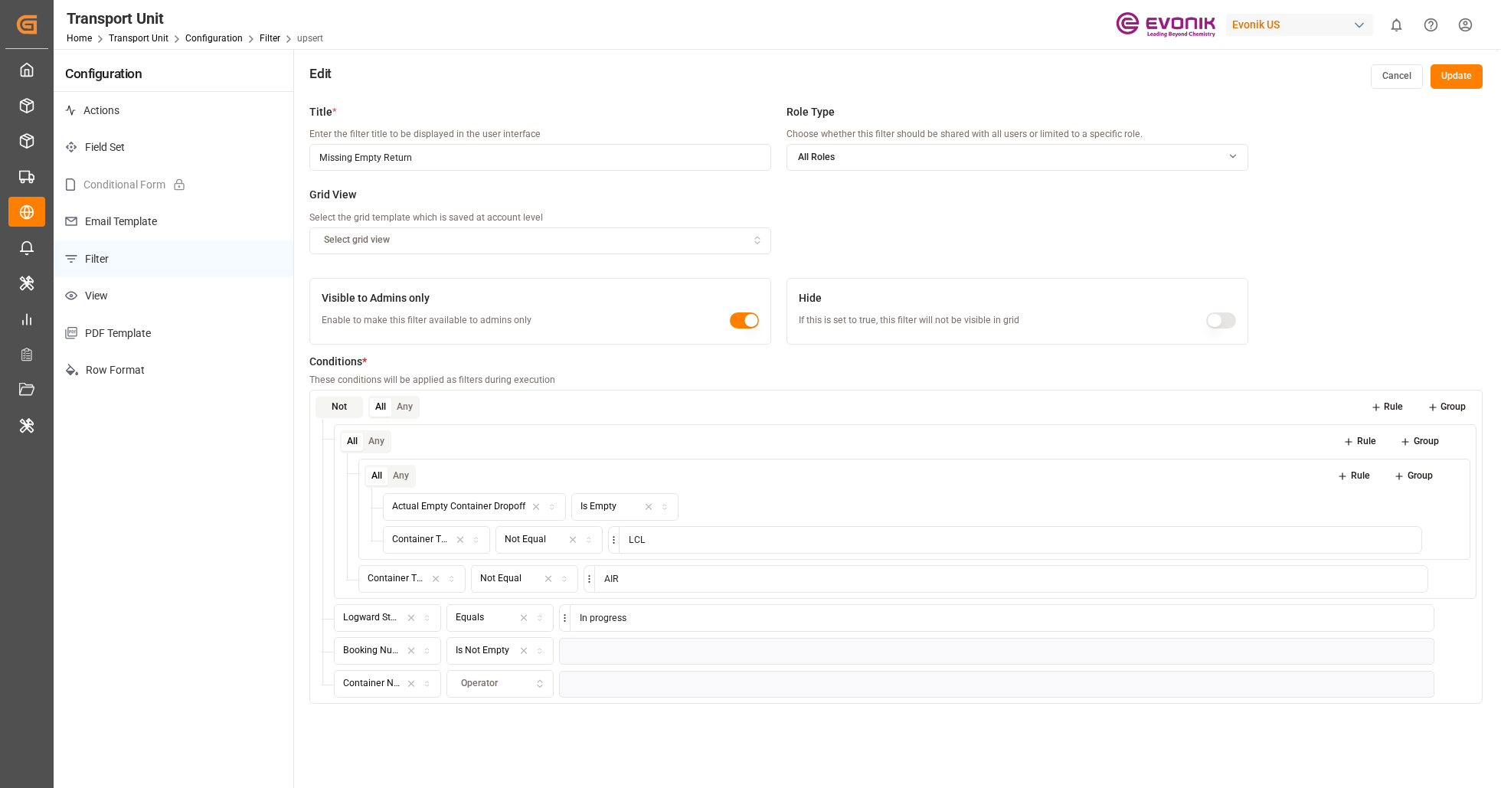
click at [485, 681] on span "Operator" at bounding box center [479, 684] width 37 height 14
click at [576, 567] on div "Is Not Empty" at bounding box center [543, 575] width 192 height 21
click at [1455, 67] on button "Update" at bounding box center [1457, 76] width 52 height 25
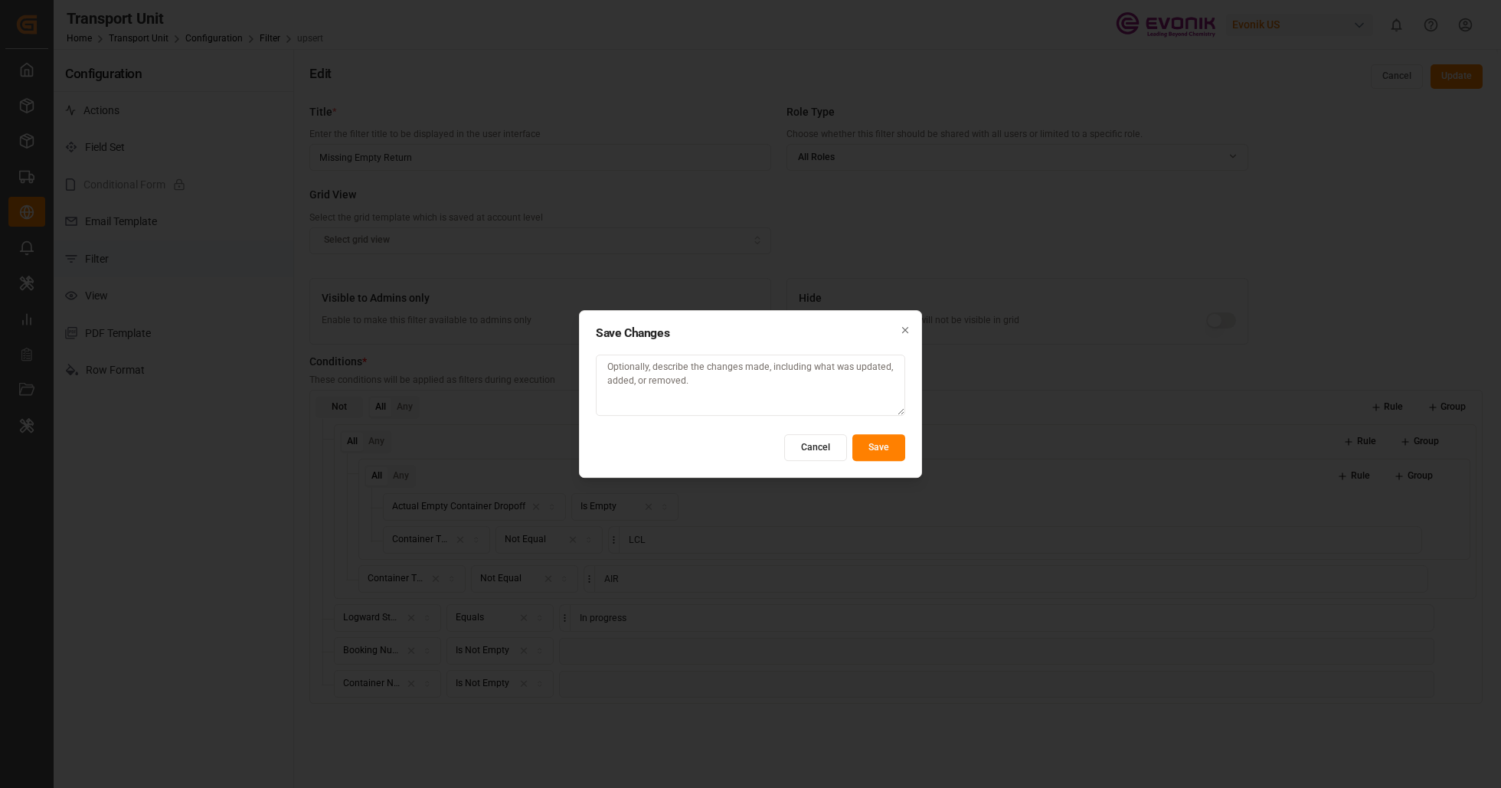
click at [863, 453] on button "Save" at bounding box center [879, 447] width 53 height 27
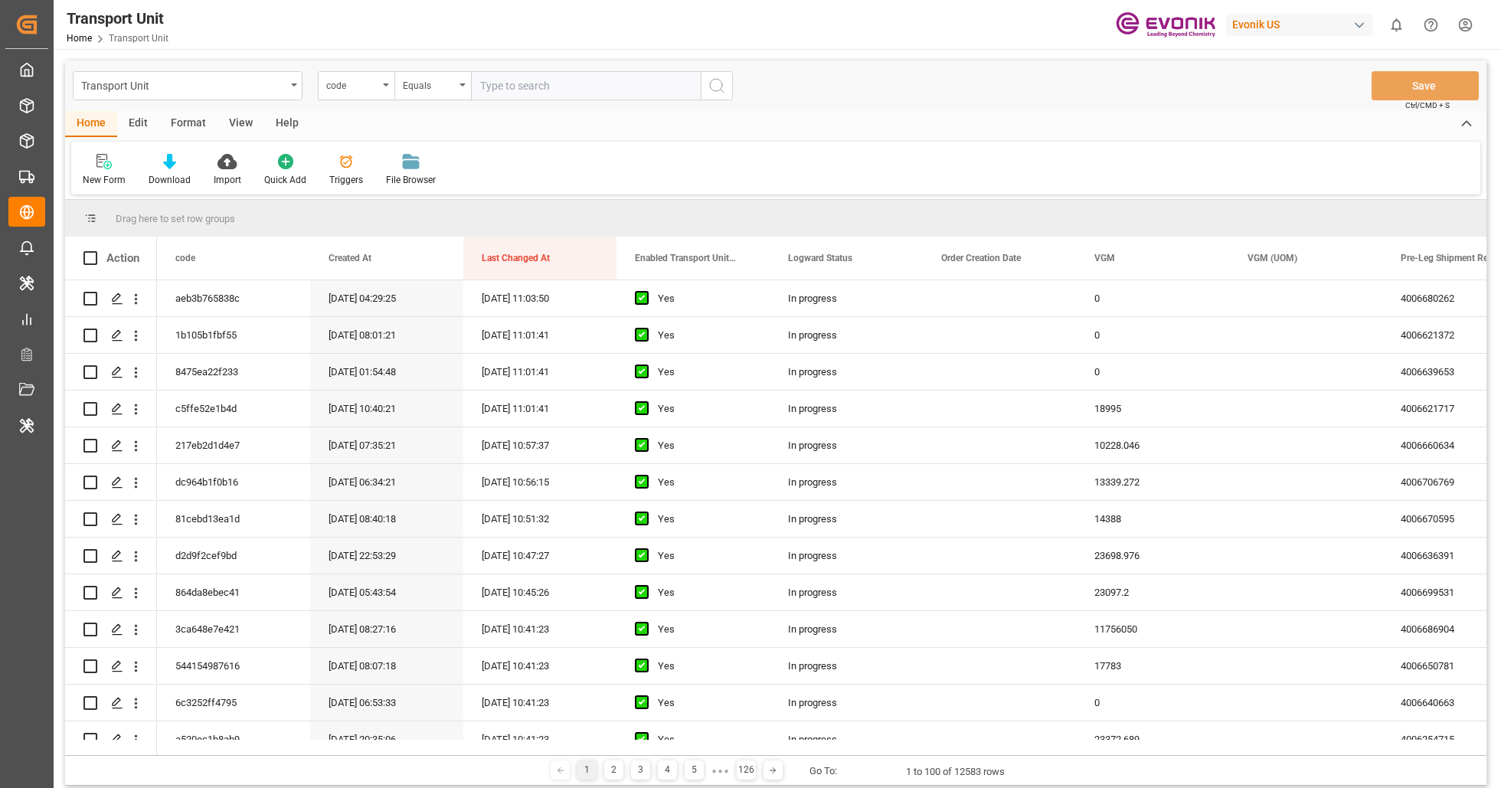
click at [202, 120] on div "Format" at bounding box center [188, 124] width 58 height 26
click at [112, 182] on div "Filter Rows" at bounding box center [105, 180] width 45 height 14
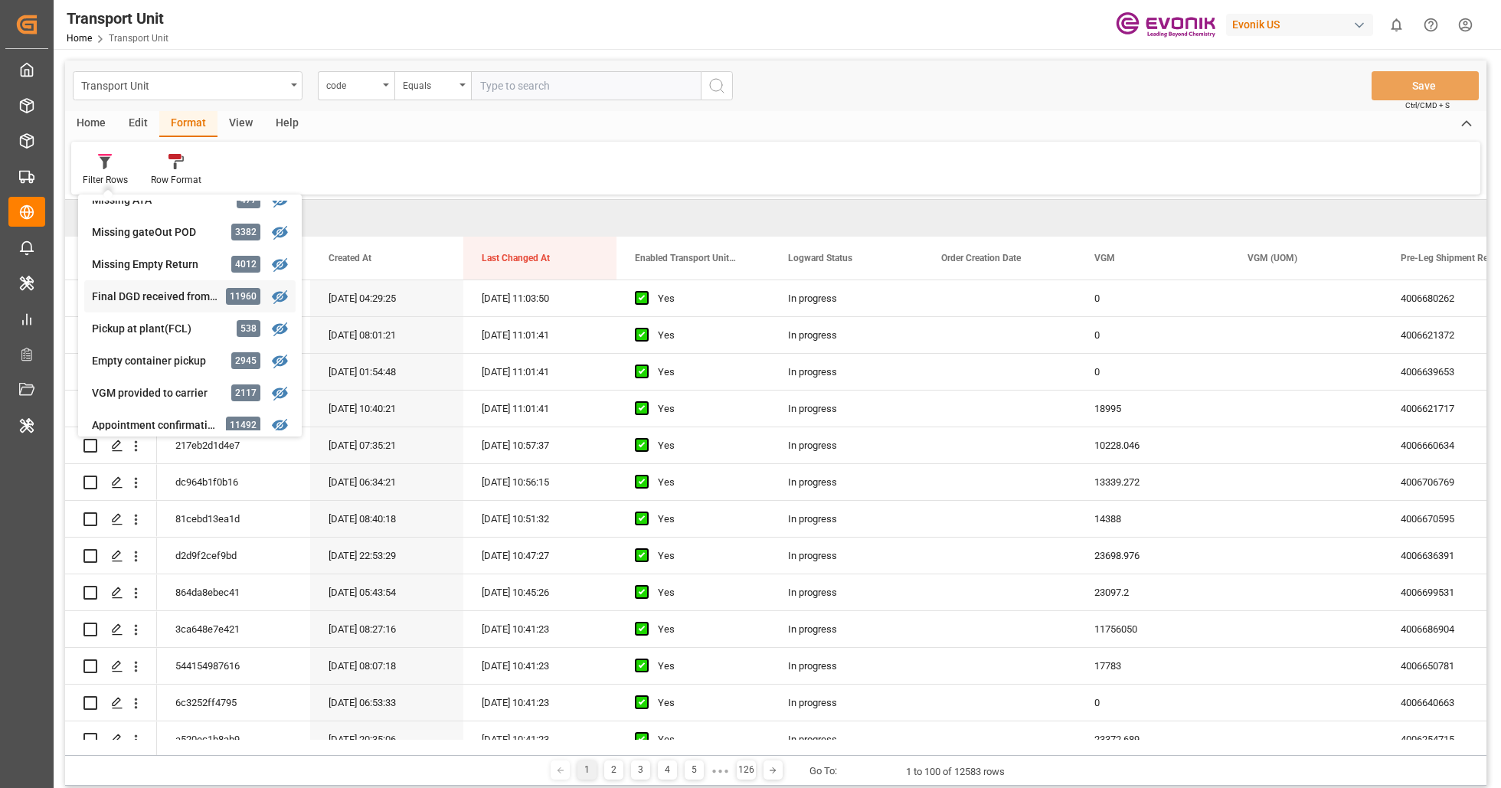
scroll to position [355, 0]
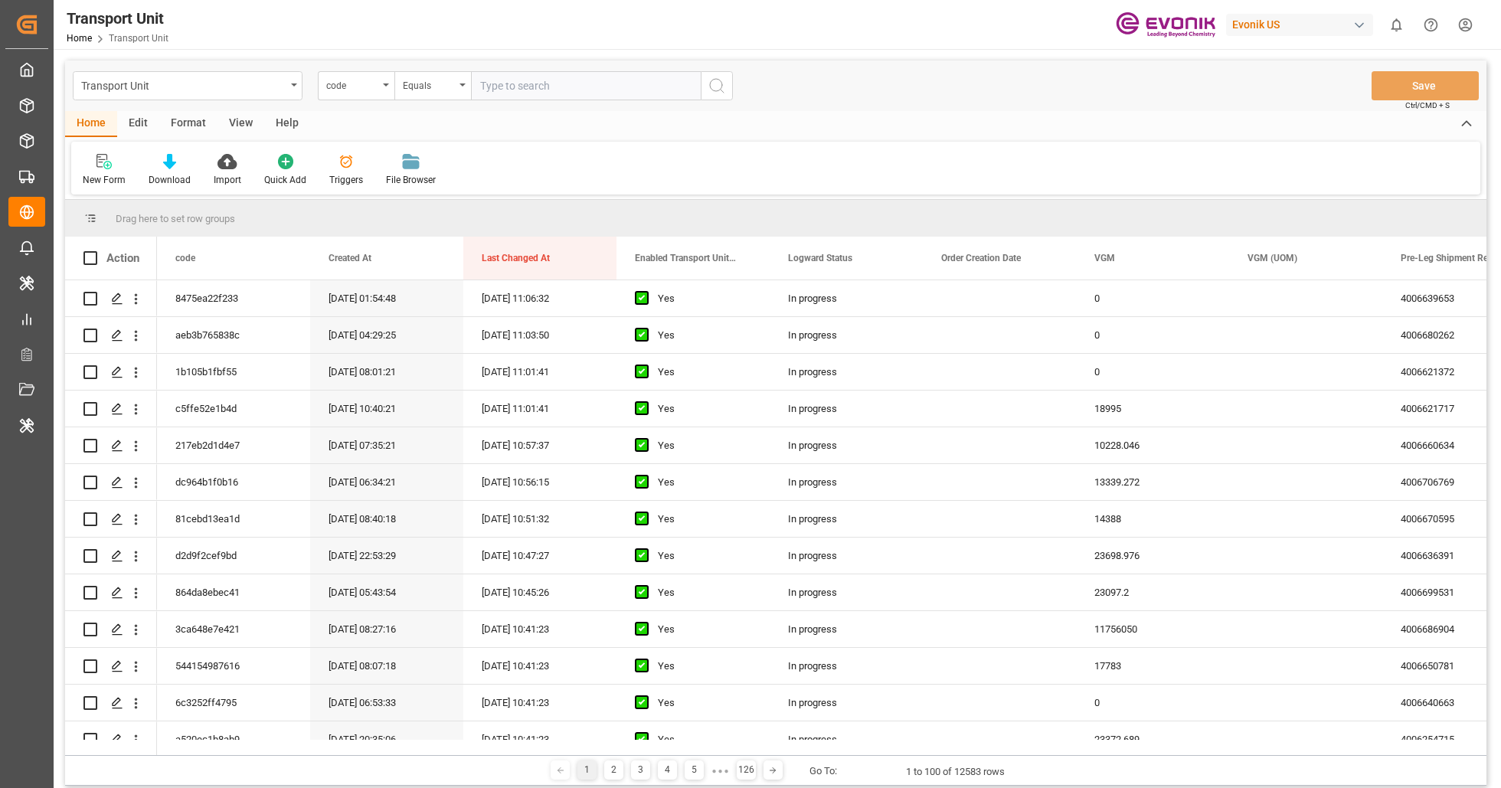
click at [178, 124] on div "Format" at bounding box center [188, 124] width 58 height 26
click at [132, 169] on div "Filter Rows" at bounding box center [105, 170] width 68 height 34
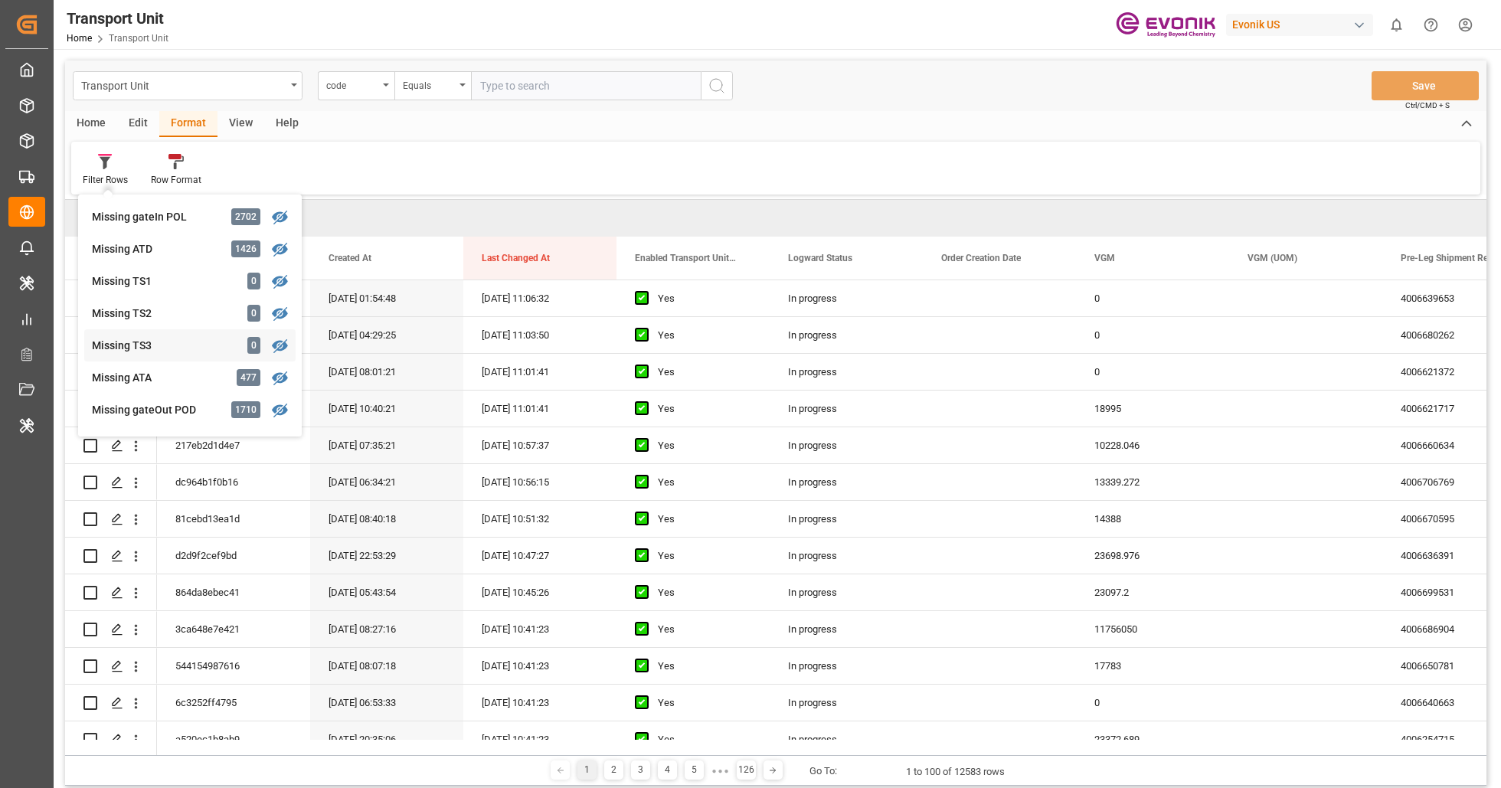
scroll to position [275, 0]
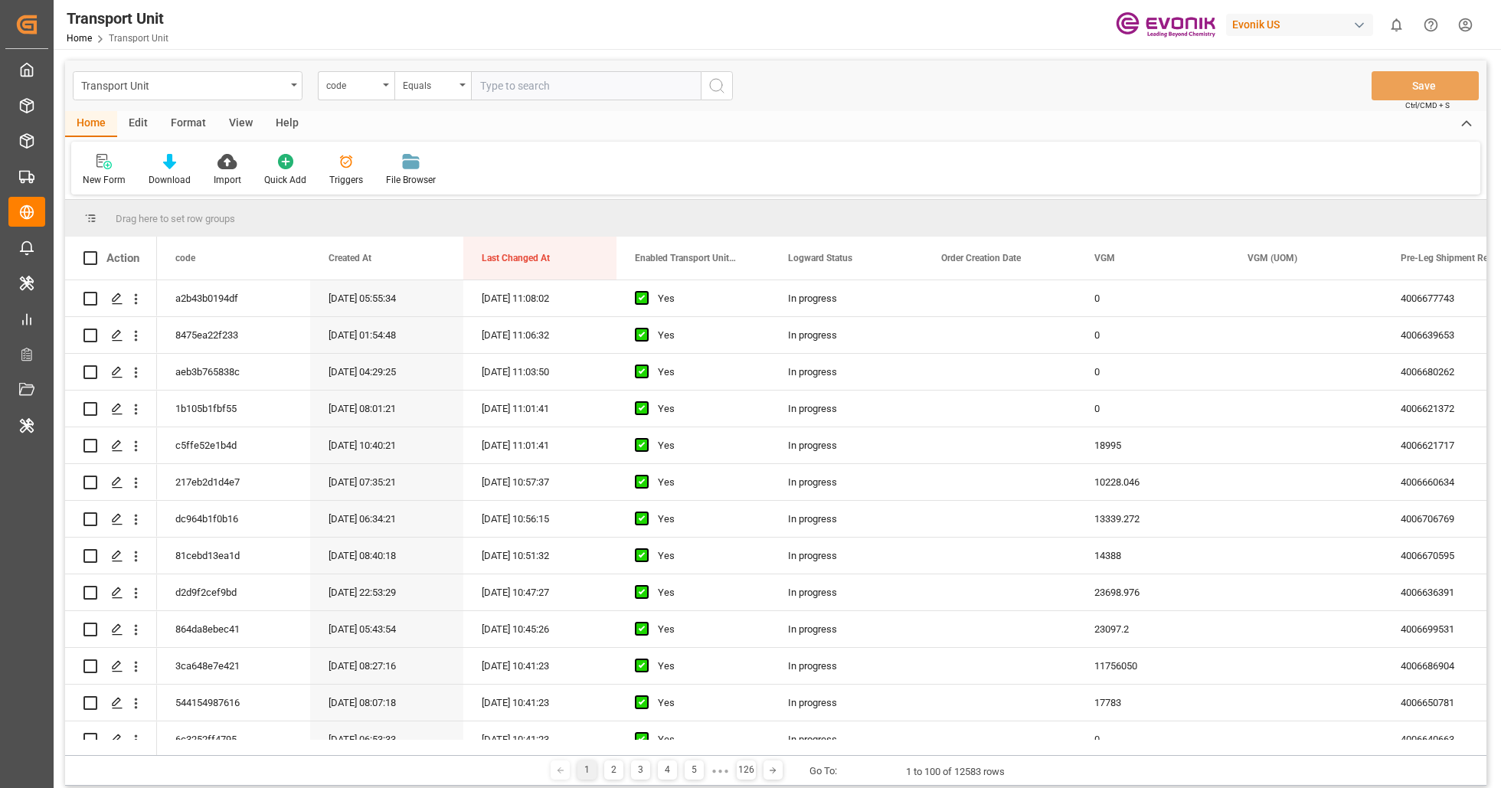
click at [190, 128] on div "Format" at bounding box center [188, 124] width 58 height 26
click at [93, 174] on div "Filter Rows" at bounding box center [105, 180] width 45 height 14
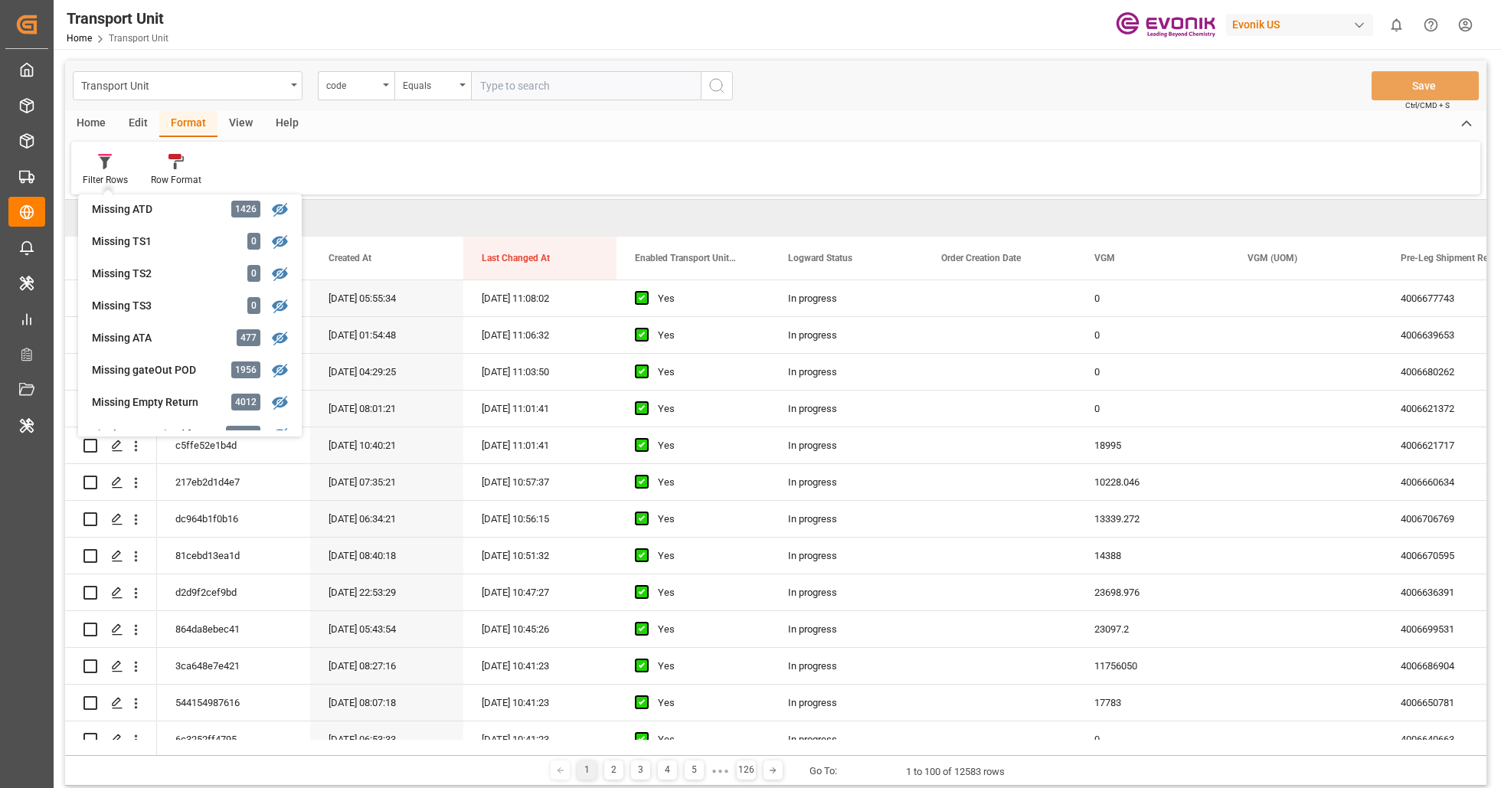
scroll to position [304, 0]
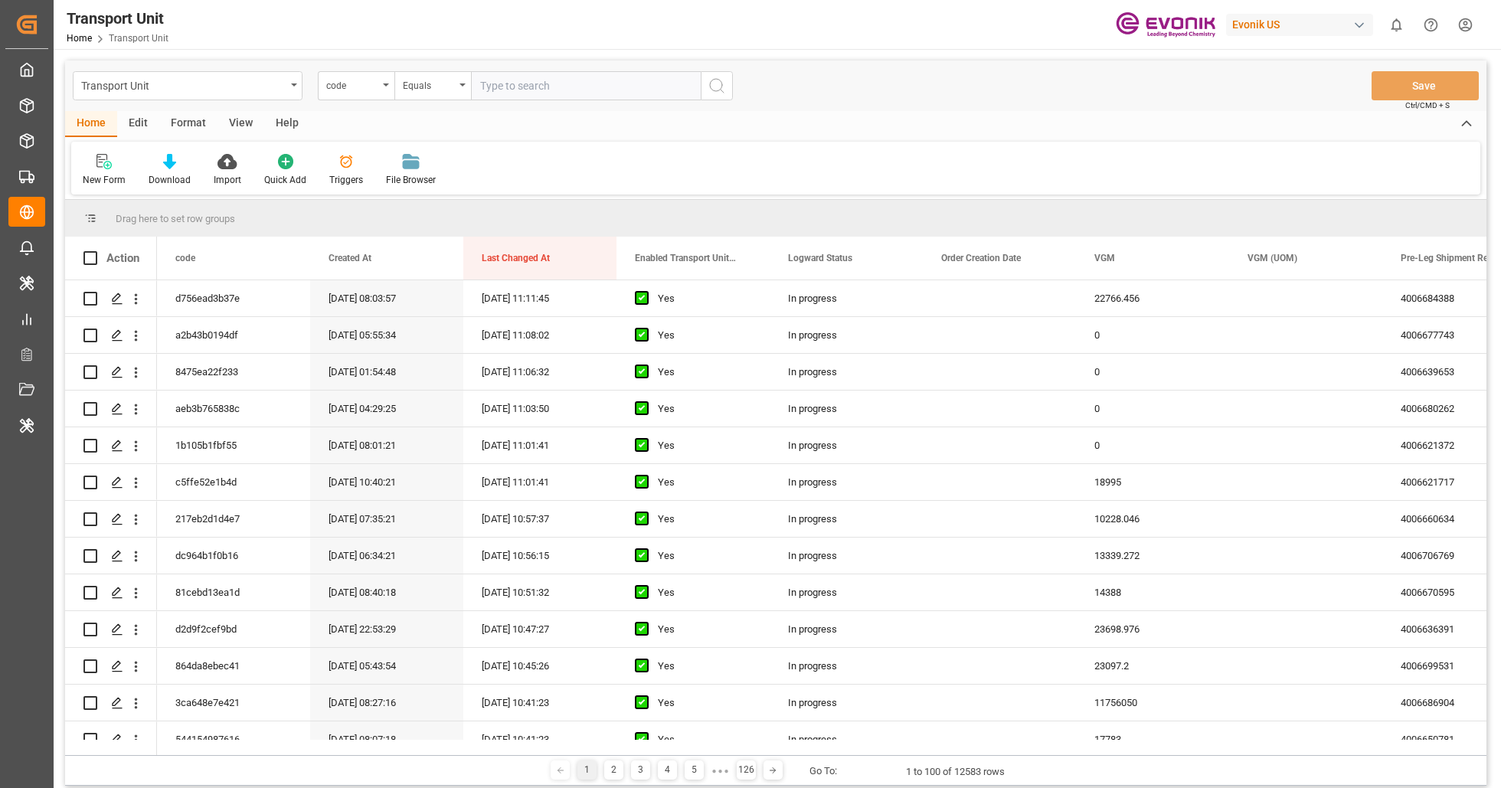
click at [195, 128] on div "Format" at bounding box center [188, 124] width 58 height 26
click at [110, 173] on div "Filter Rows" at bounding box center [105, 180] width 45 height 14
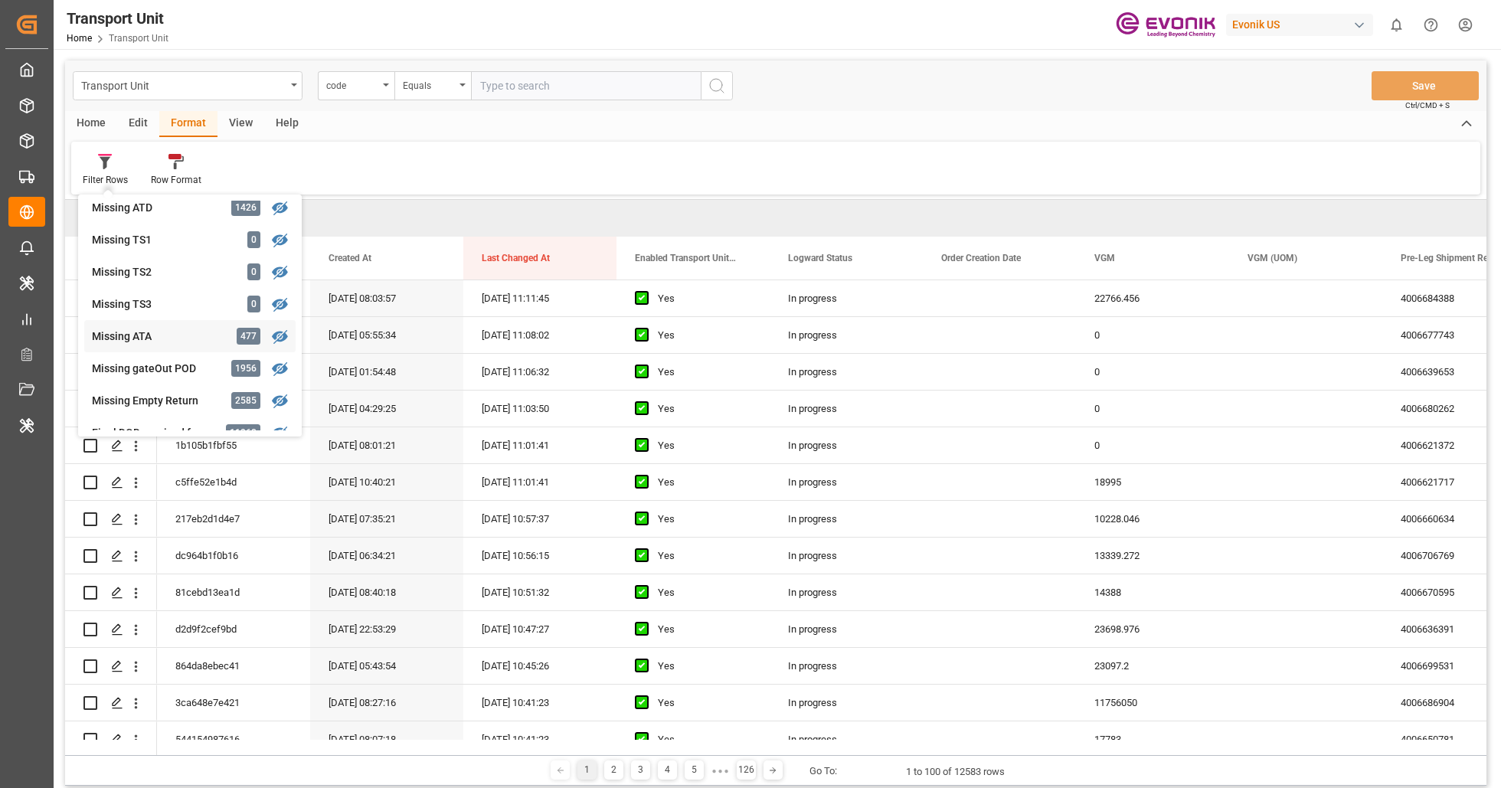
scroll to position [314, 0]
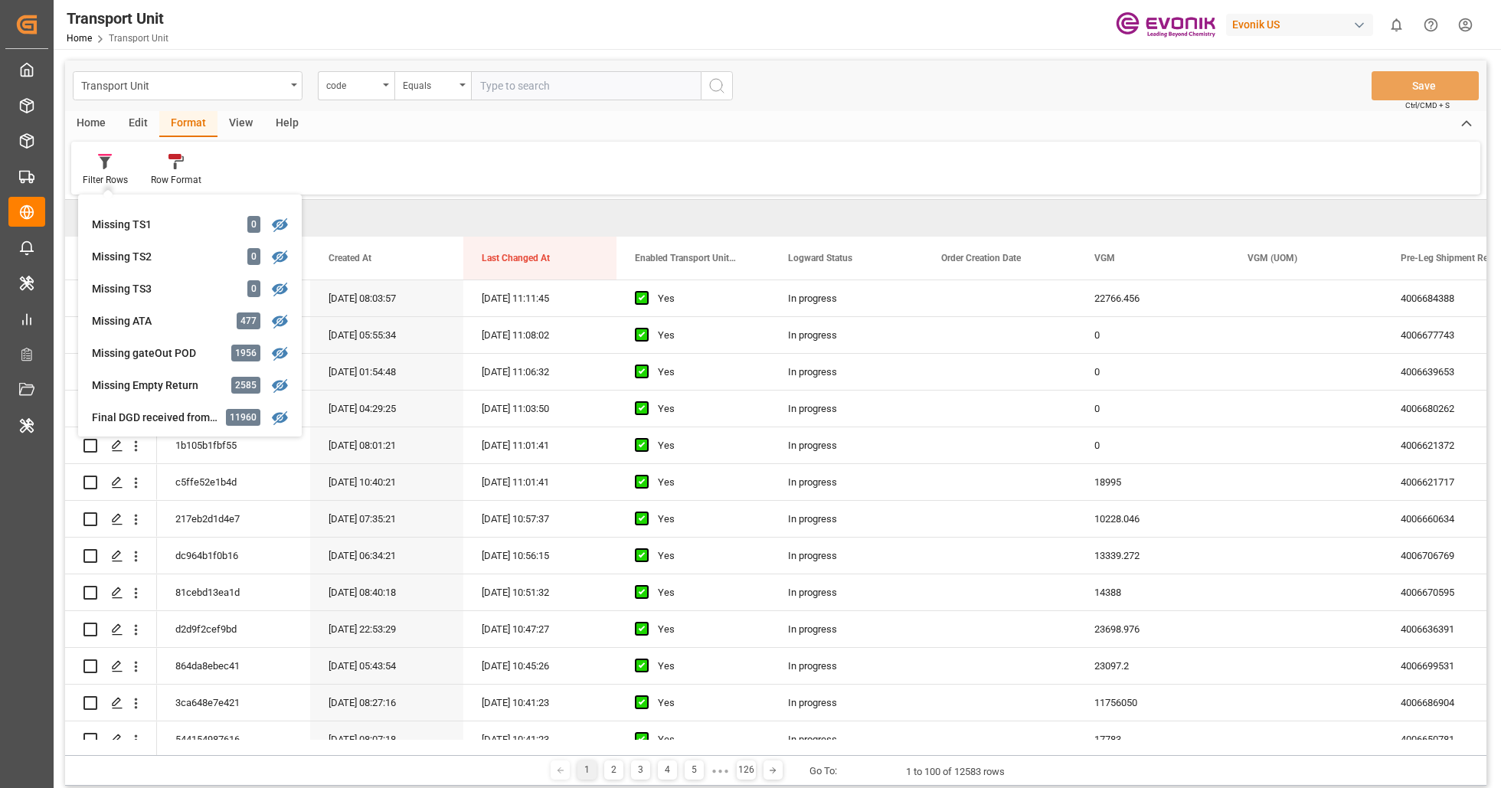
click at [607, 171] on div "Filter Rows Cut Off No Appt Reminder 15 [PERSON_NAME] Report TU 12569 [GEOGRAPH…" at bounding box center [775, 168] width 1409 height 53
